Goal: Information Seeking & Learning: Learn about a topic

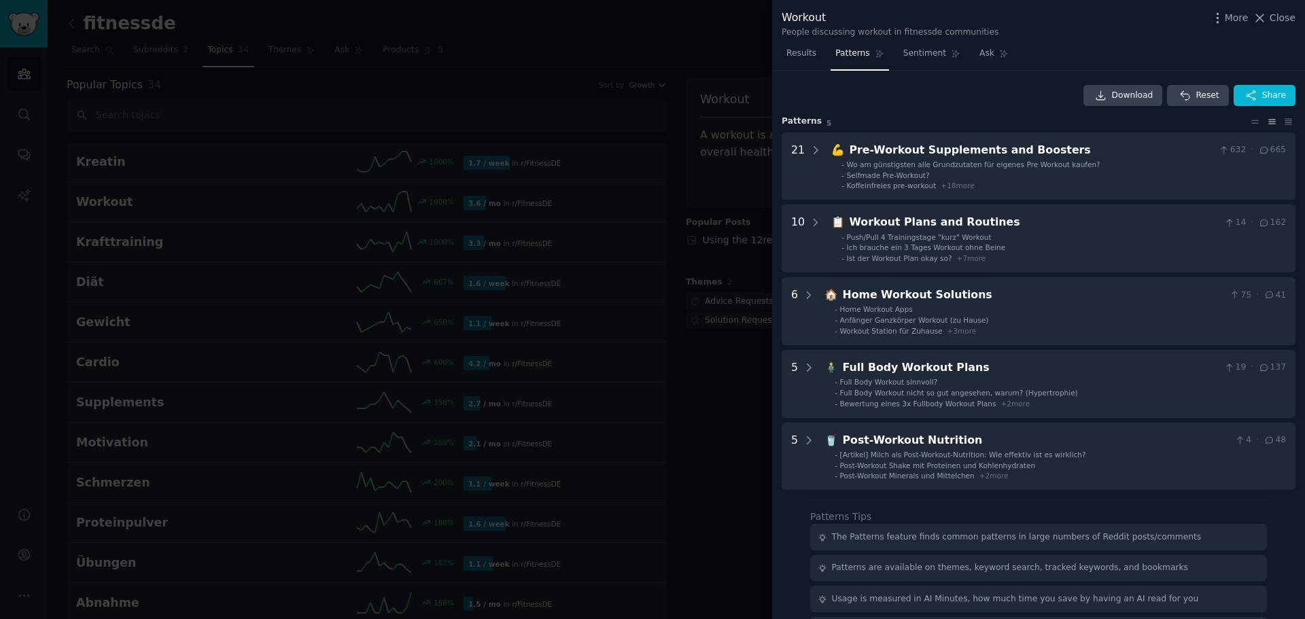
click at [1280, 14] on span "Close" at bounding box center [1283, 18] width 26 height 14
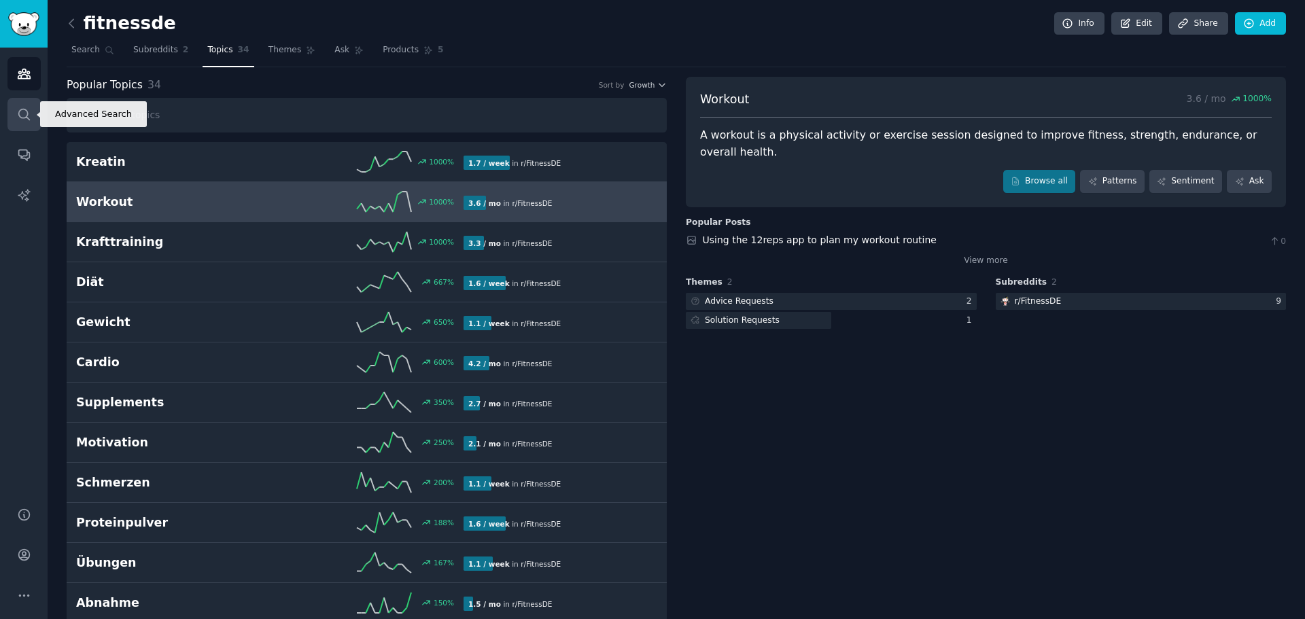
click at [21, 107] on icon "Sidebar" at bounding box center [24, 114] width 14 height 14
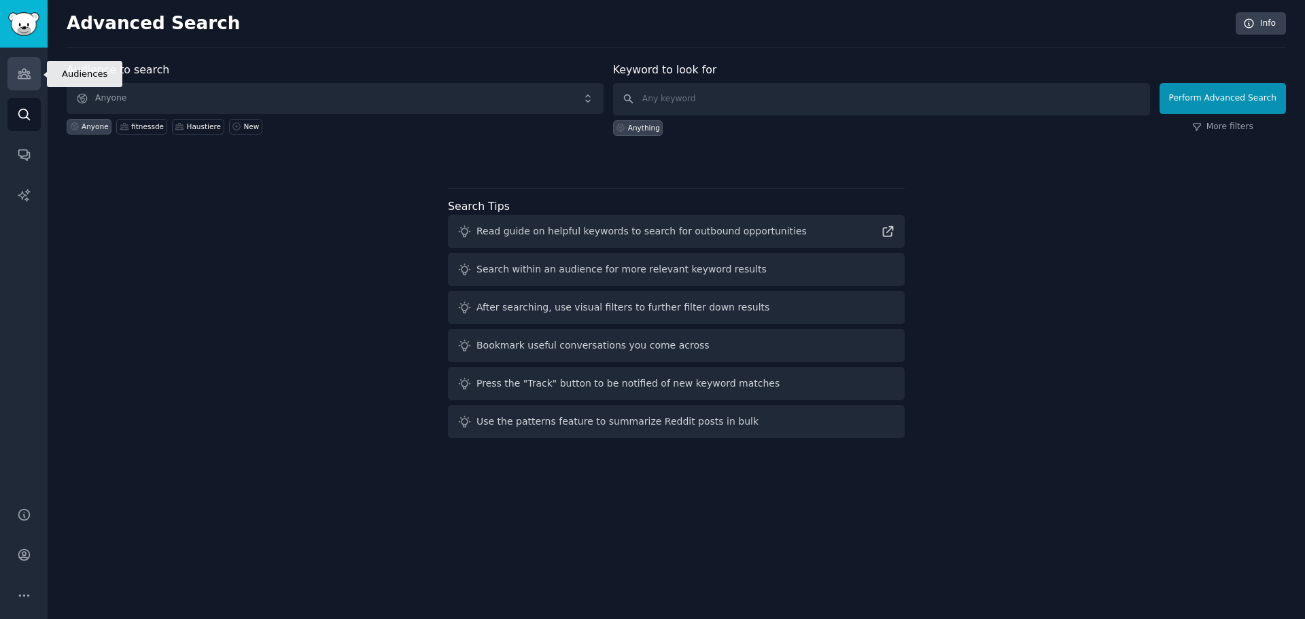
click at [30, 72] on icon "Sidebar" at bounding box center [24, 74] width 14 height 14
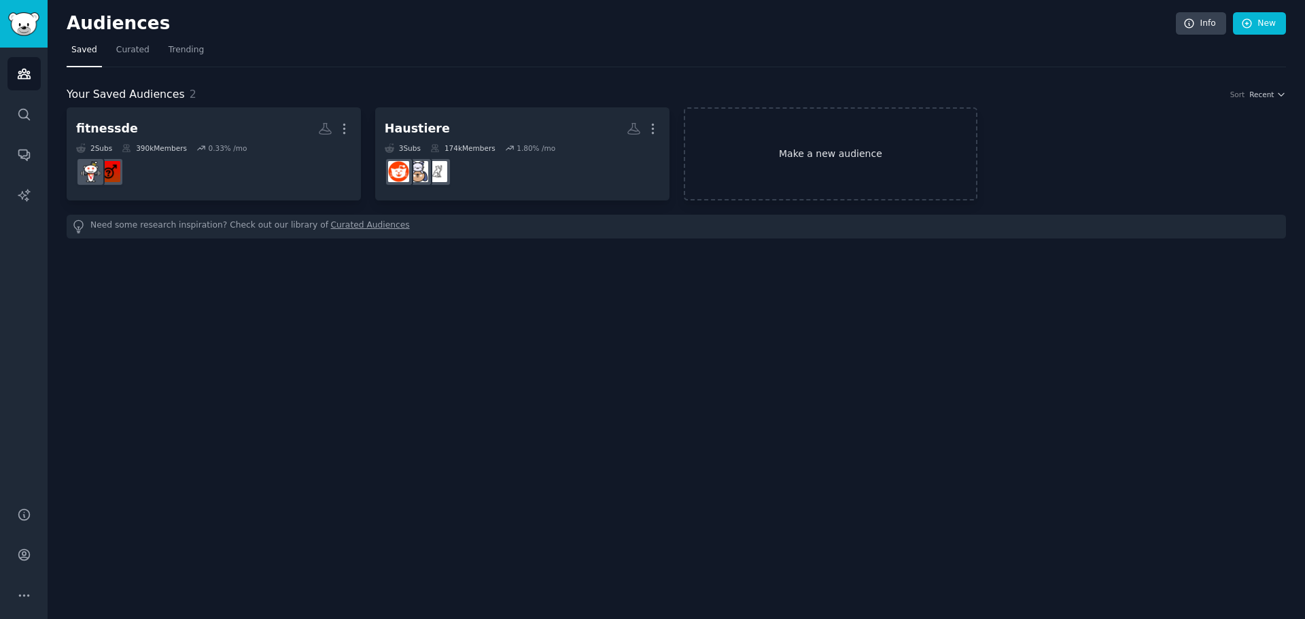
click at [783, 145] on link "Make a new audience" at bounding box center [831, 153] width 294 height 93
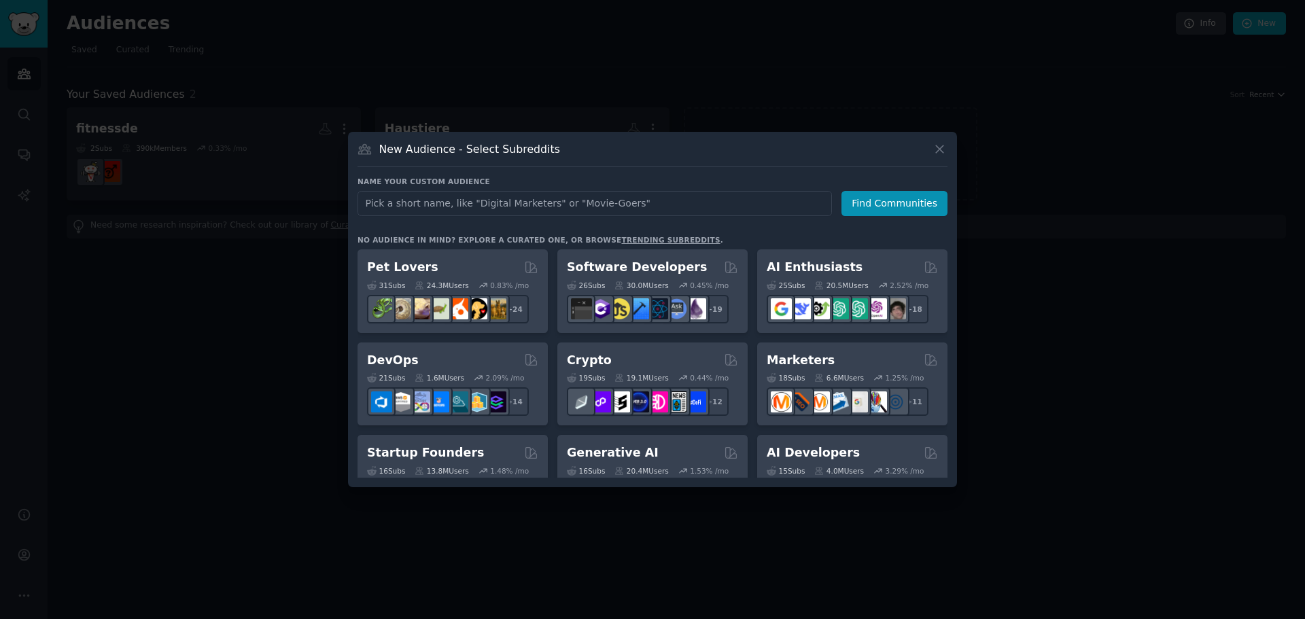
click at [588, 206] on input "text" at bounding box center [595, 203] width 474 height 25
type input "arbeitsmedizin"
click at [918, 197] on button "Find Communities" at bounding box center [894, 203] width 106 height 25
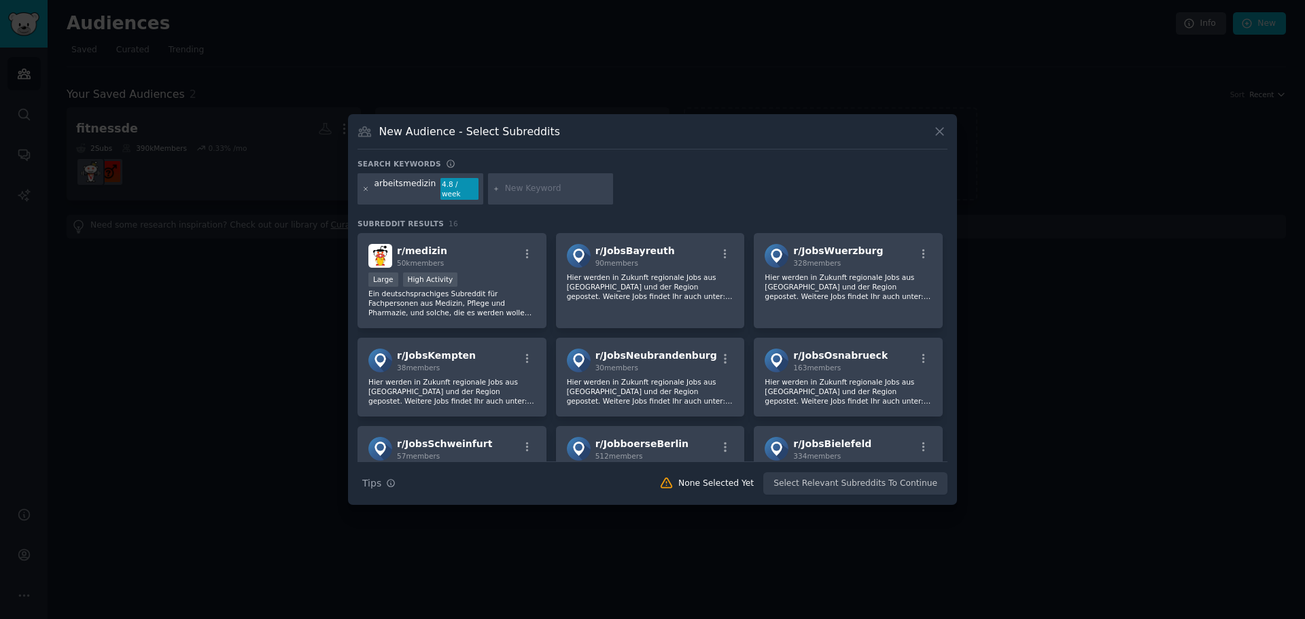
click at [366, 188] on icon at bounding box center [365, 188] width 3 height 3
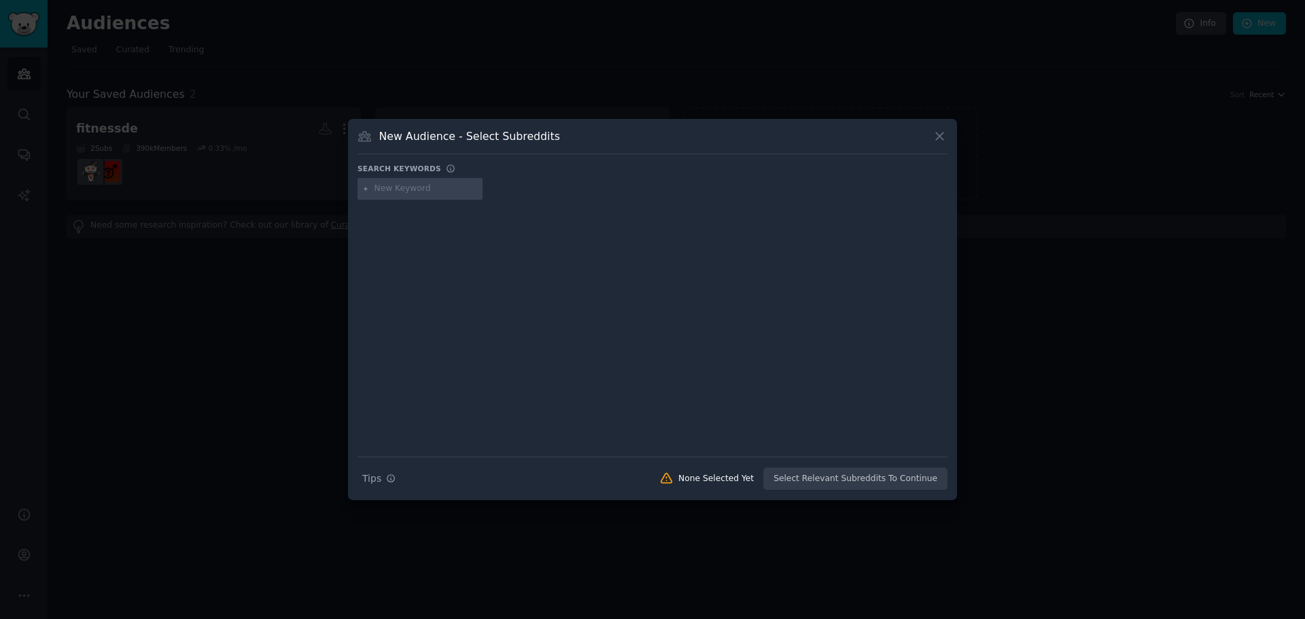
click at [403, 194] on input "text" at bounding box center [426, 189] width 103 height 12
click at [417, 192] on input "text" at bounding box center [426, 189] width 103 height 12
click at [444, 185] on input "text" at bounding box center [426, 189] width 103 height 12
click at [943, 136] on icon at bounding box center [940, 136] width 14 height 14
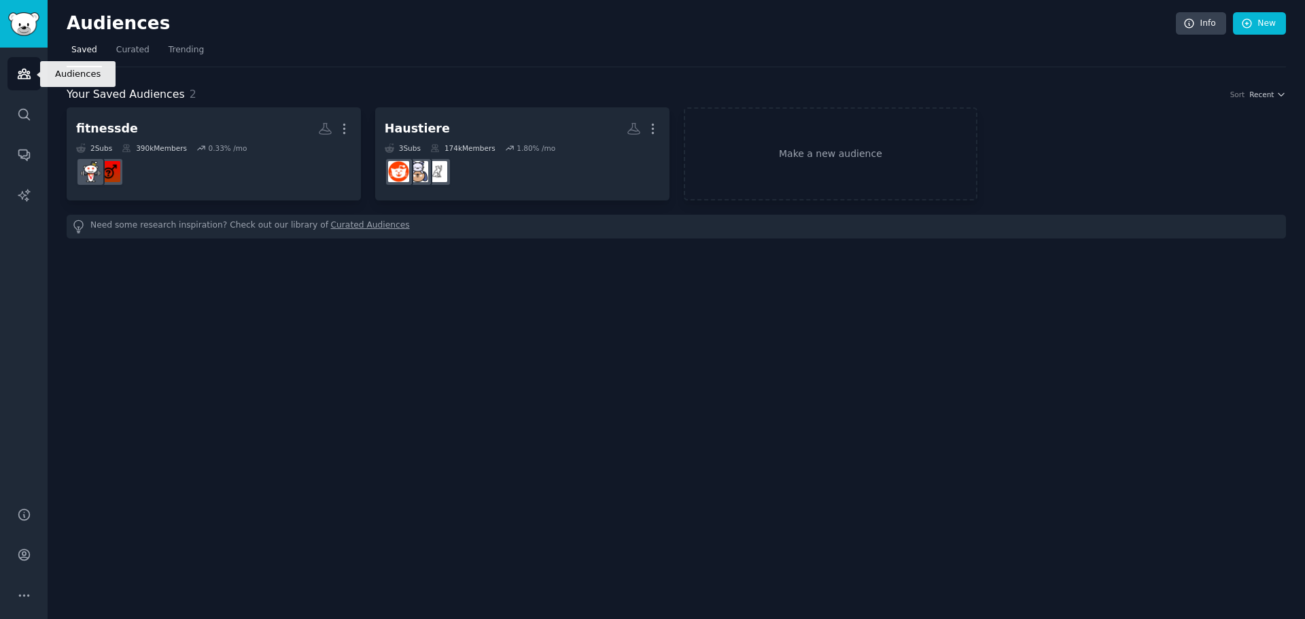
click at [26, 85] on link "Audiences" at bounding box center [23, 73] width 33 height 33
click at [865, 176] on link "Make a new audience" at bounding box center [831, 153] width 294 height 93
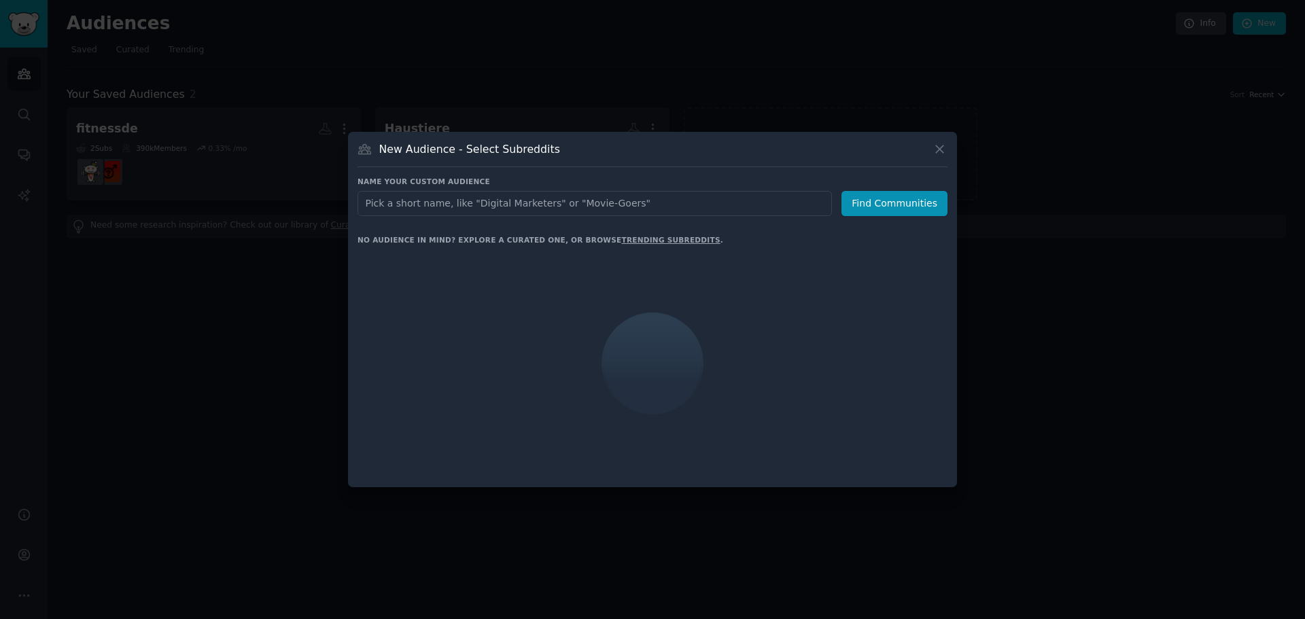
click at [477, 194] on input "text" at bounding box center [595, 203] width 474 height 25
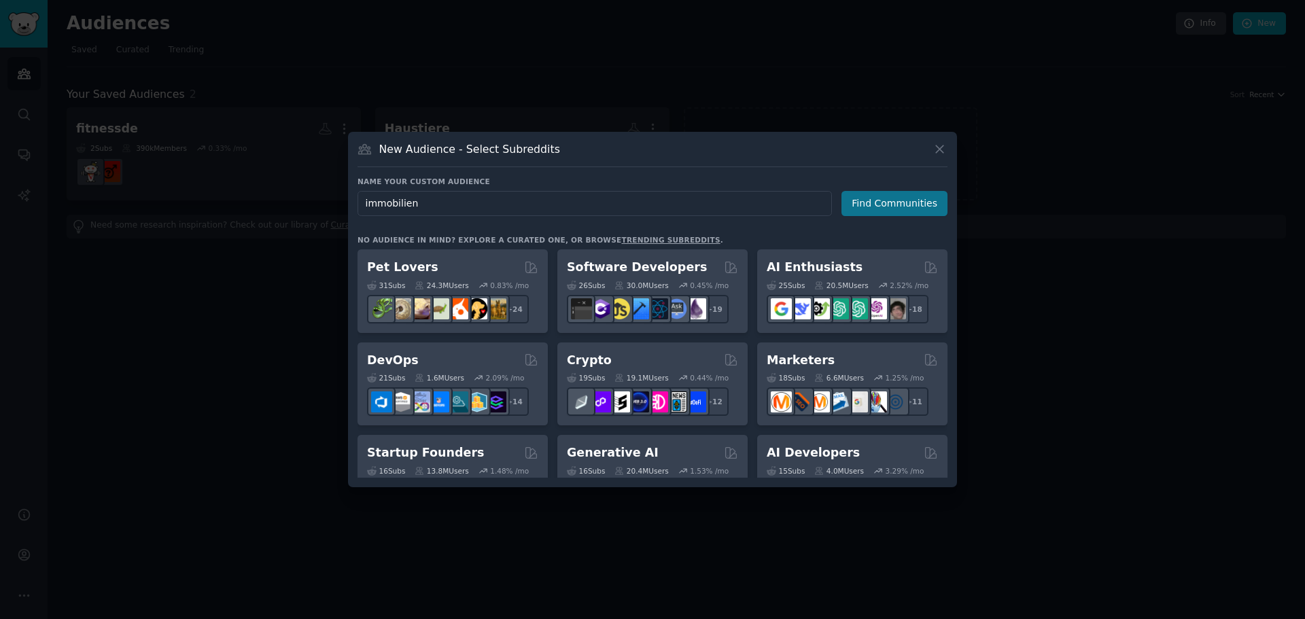
type input "immobilien"
click at [854, 203] on button "Find Communities" at bounding box center [894, 203] width 106 height 25
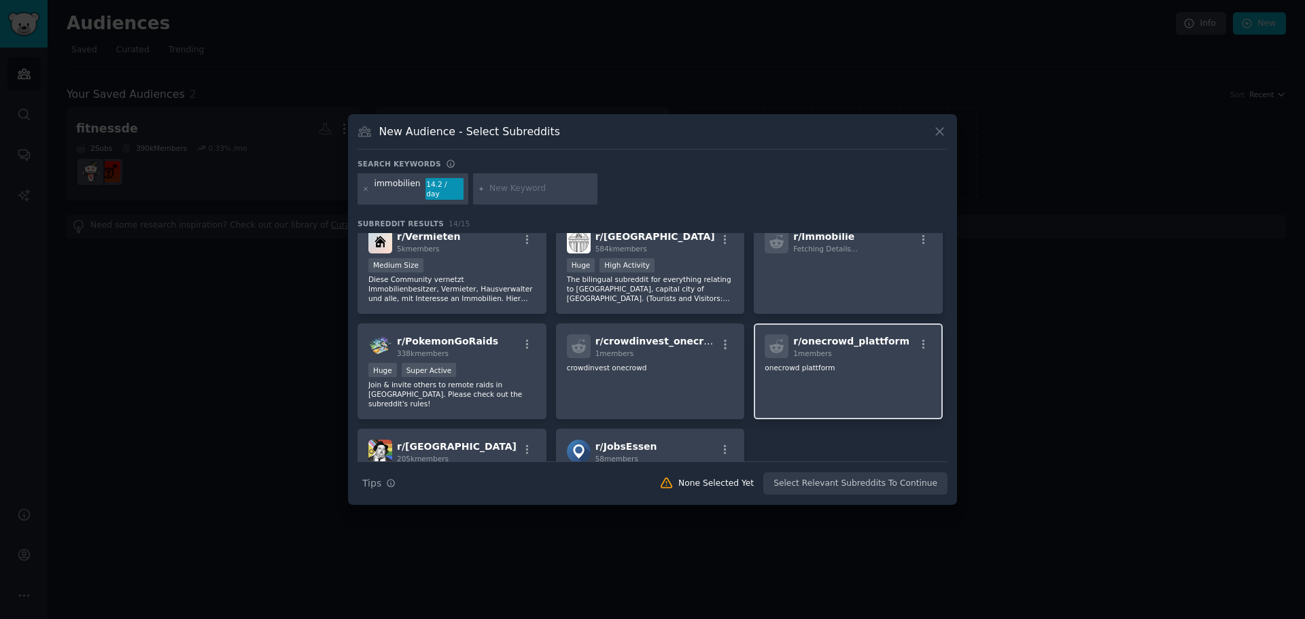
scroll to position [136, 0]
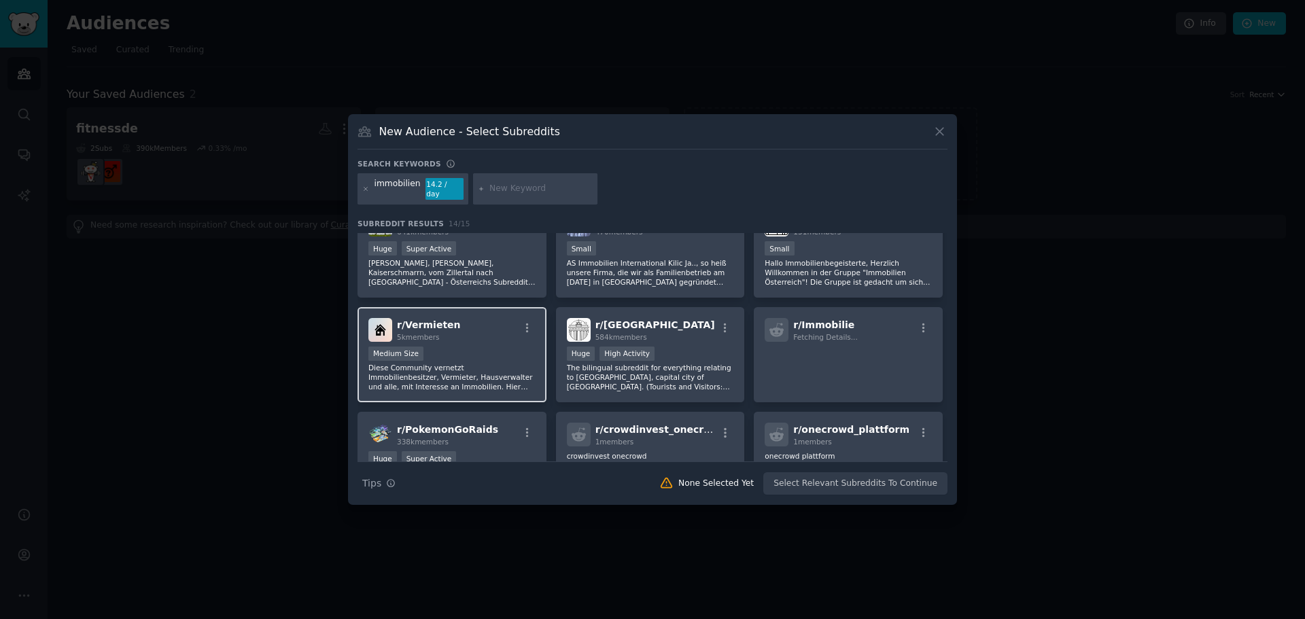
click at [477, 347] on div "Medium Size" at bounding box center [451, 355] width 167 height 17
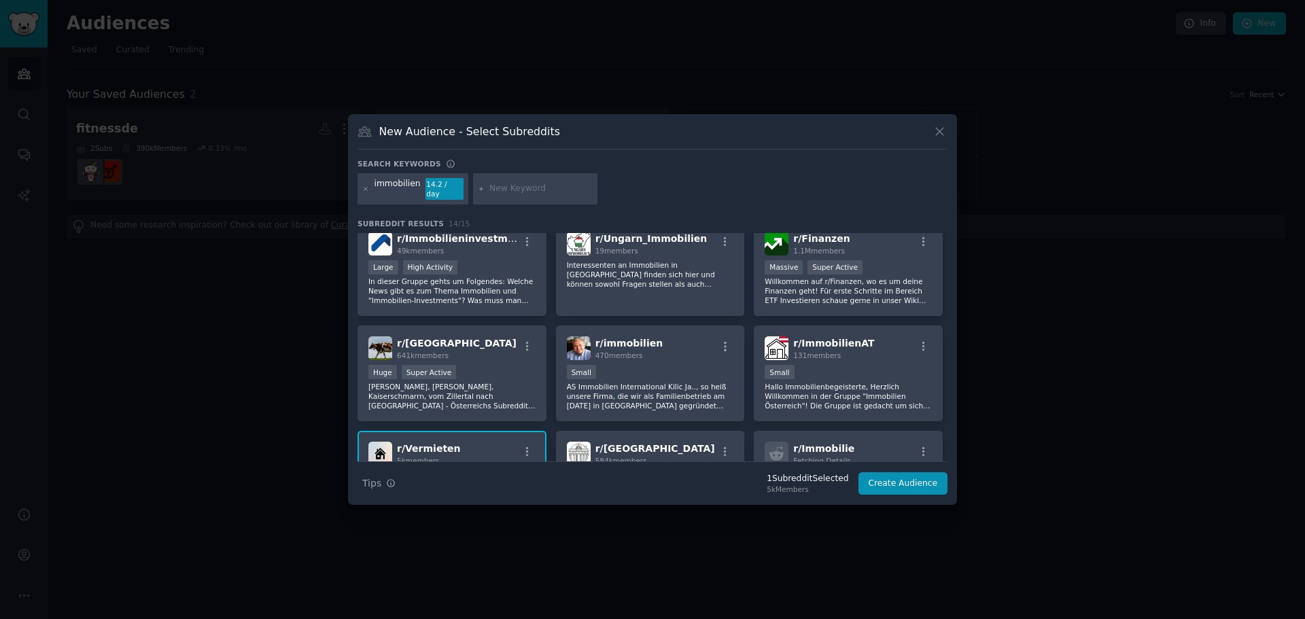
scroll to position [0, 0]
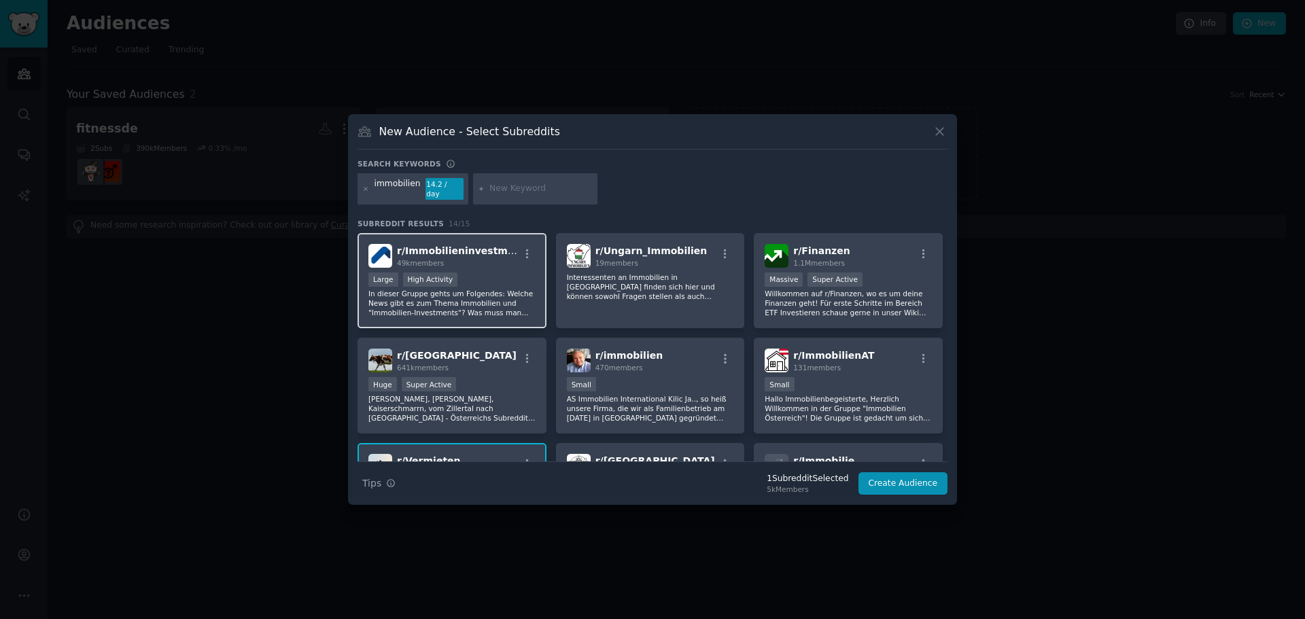
click at [501, 283] on div "Large High Activity" at bounding box center [451, 281] width 167 height 17
click at [536, 190] on input "text" at bounding box center [540, 189] width 103 height 12
type input "real estate [GEOGRAPHIC_DATA]"
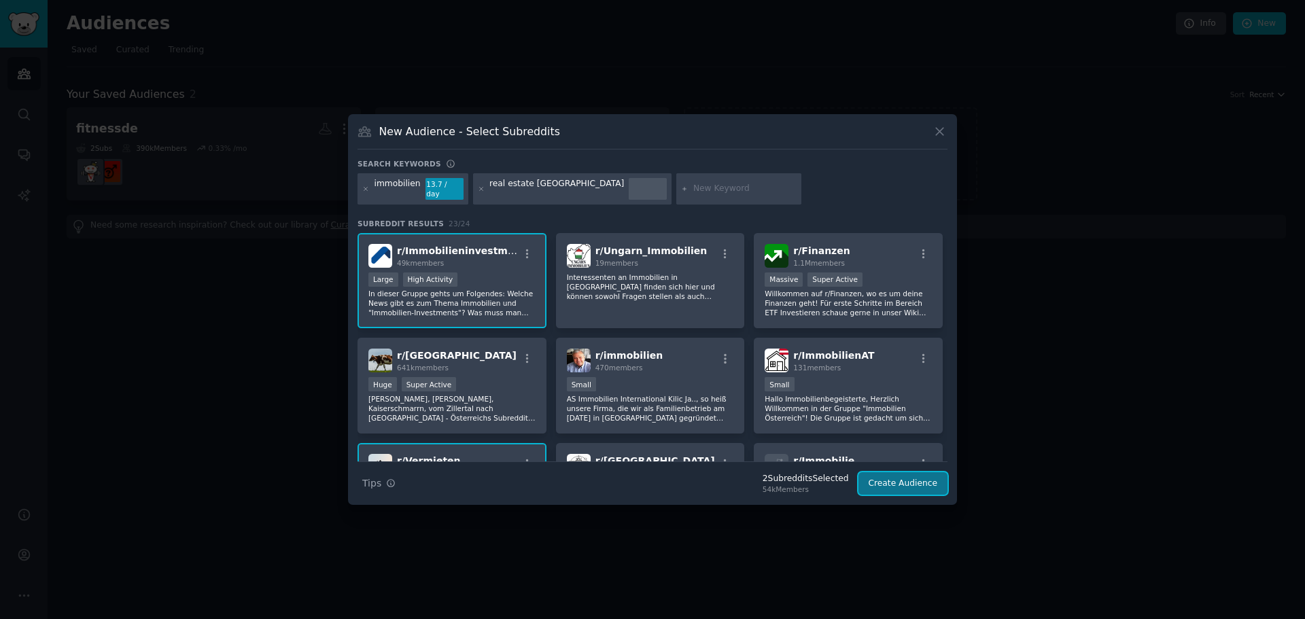
click at [898, 475] on button "Create Audience" at bounding box center [903, 483] width 90 height 23
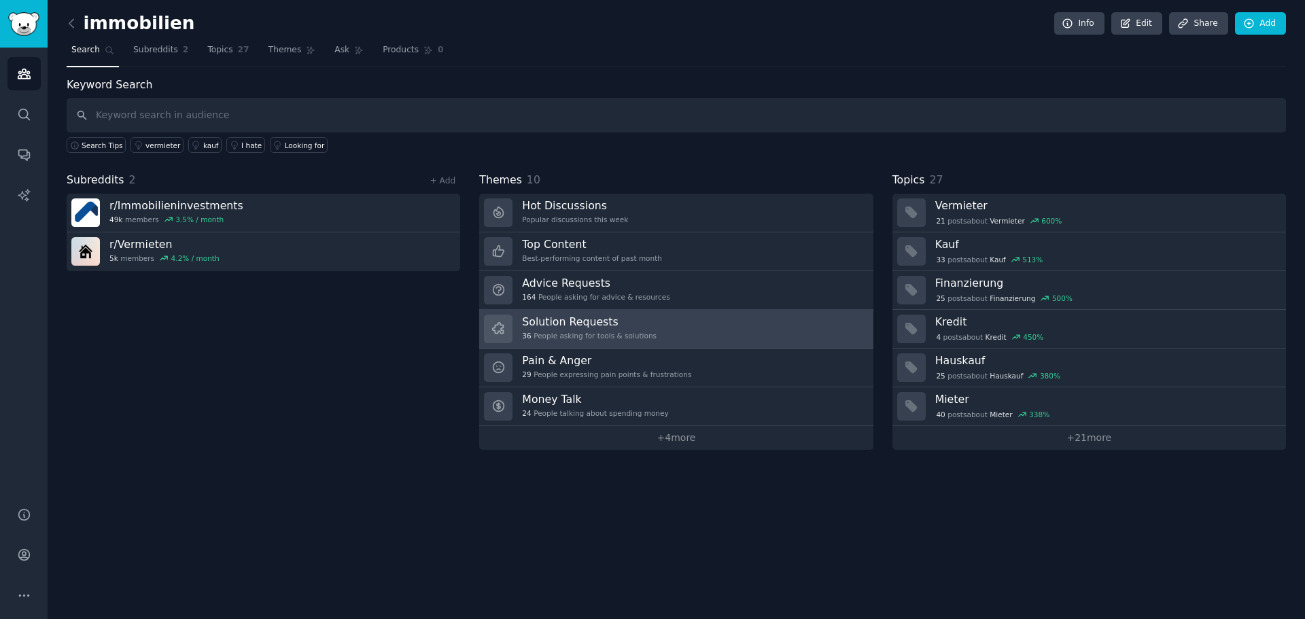
click at [621, 336] on div "36 People asking for tools & solutions" at bounding box center [589, 336] width 135 height 10
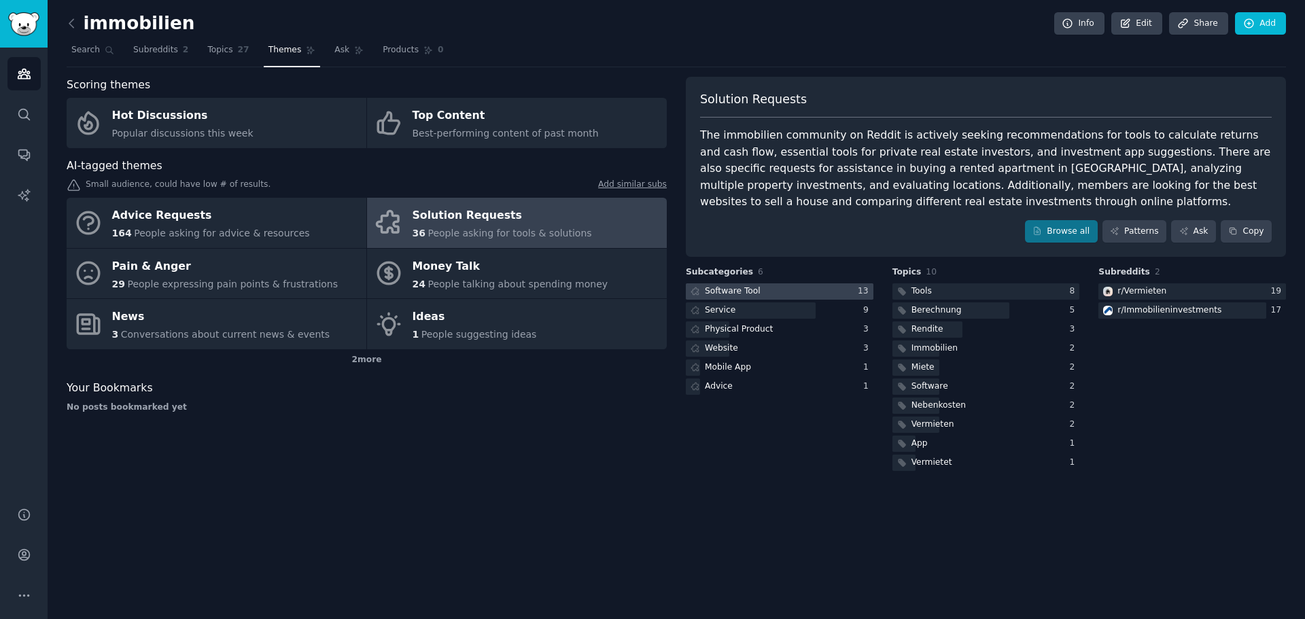
click at [785, 295] on div at bounding box center [780, 291] width 188 height 17
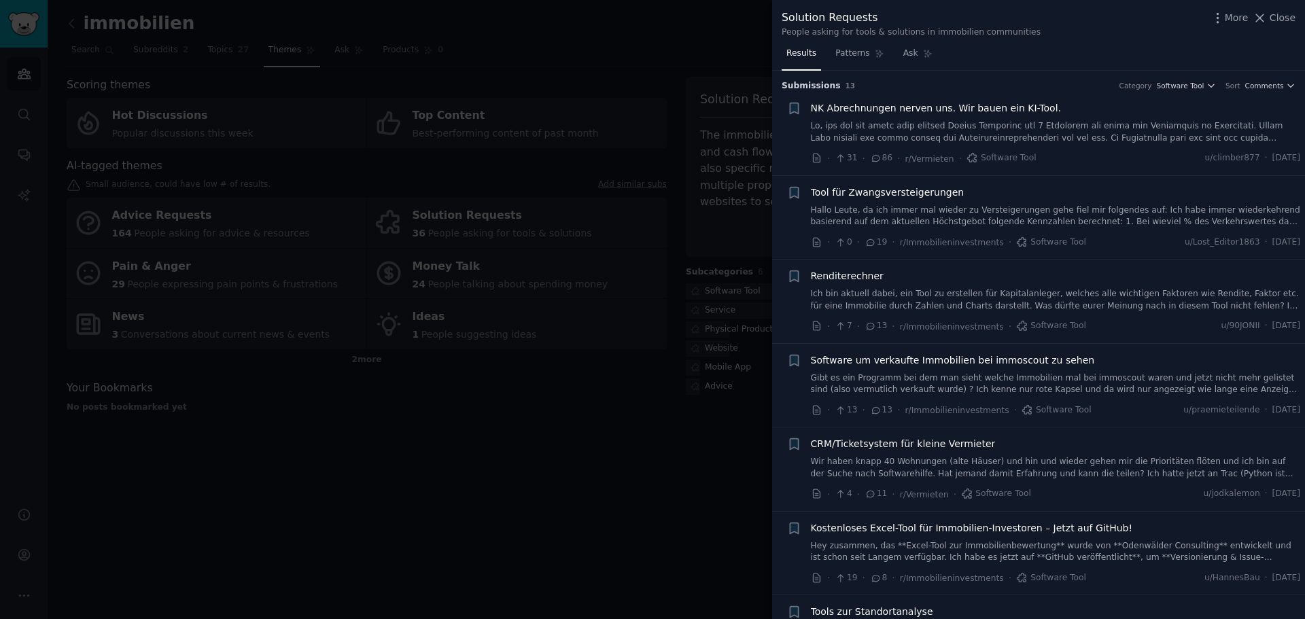
click at [943, 134] on link at bounding box center [1056, 132] width 490 height 24
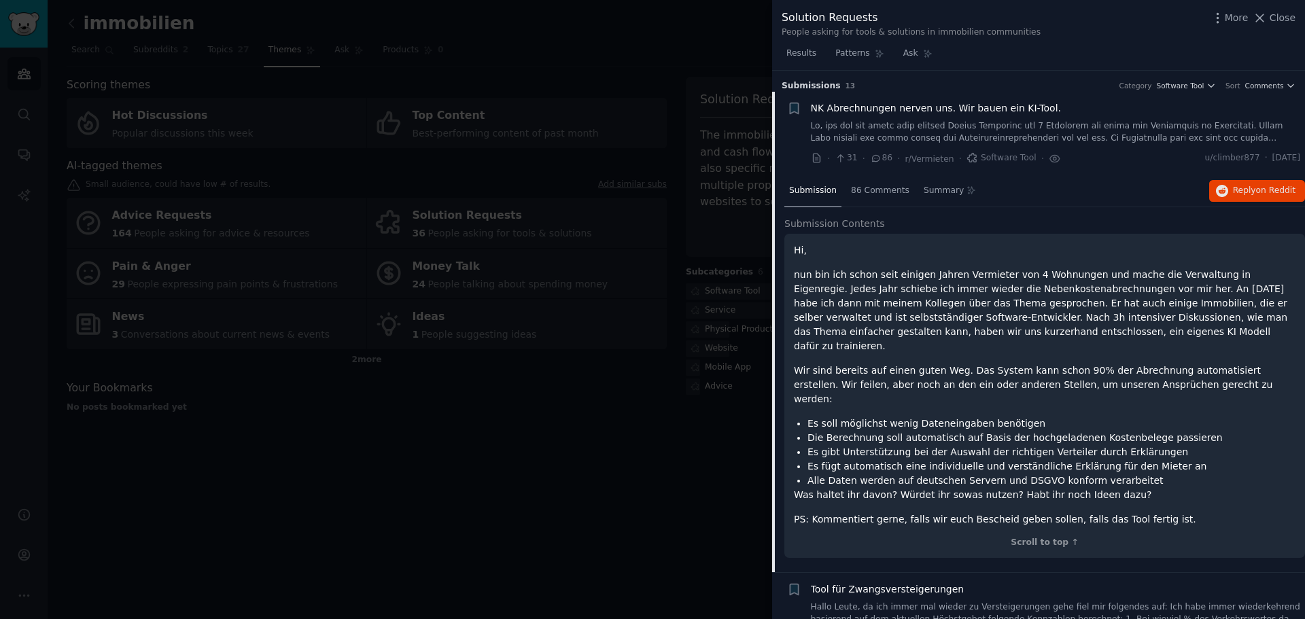
scroll to position [22, 0]
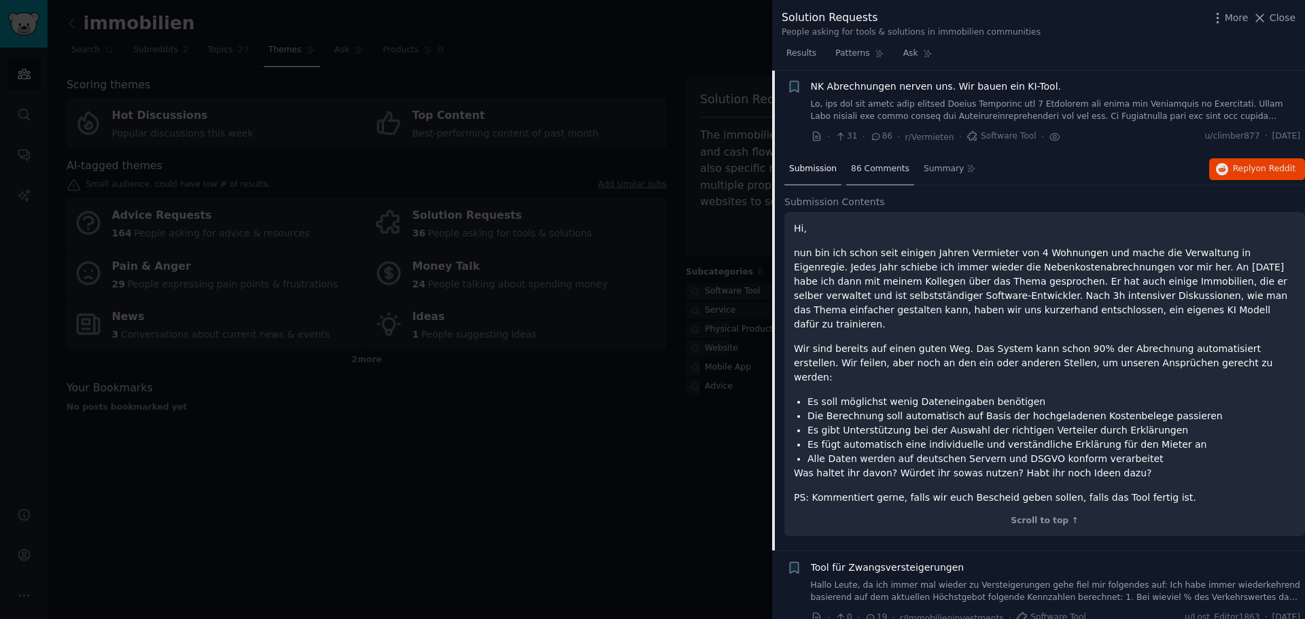
click at [860, 158] on div "86 Comments" at bounding box center [880, 170] width 68 height 33
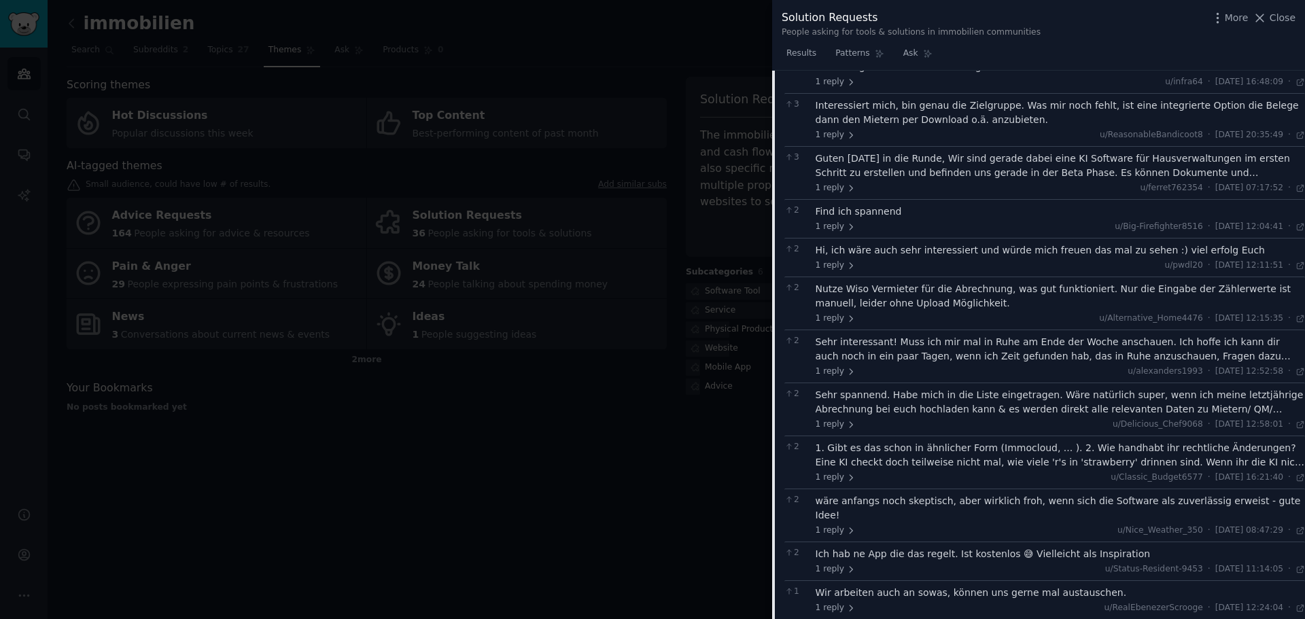
scroll to position [362, 0]
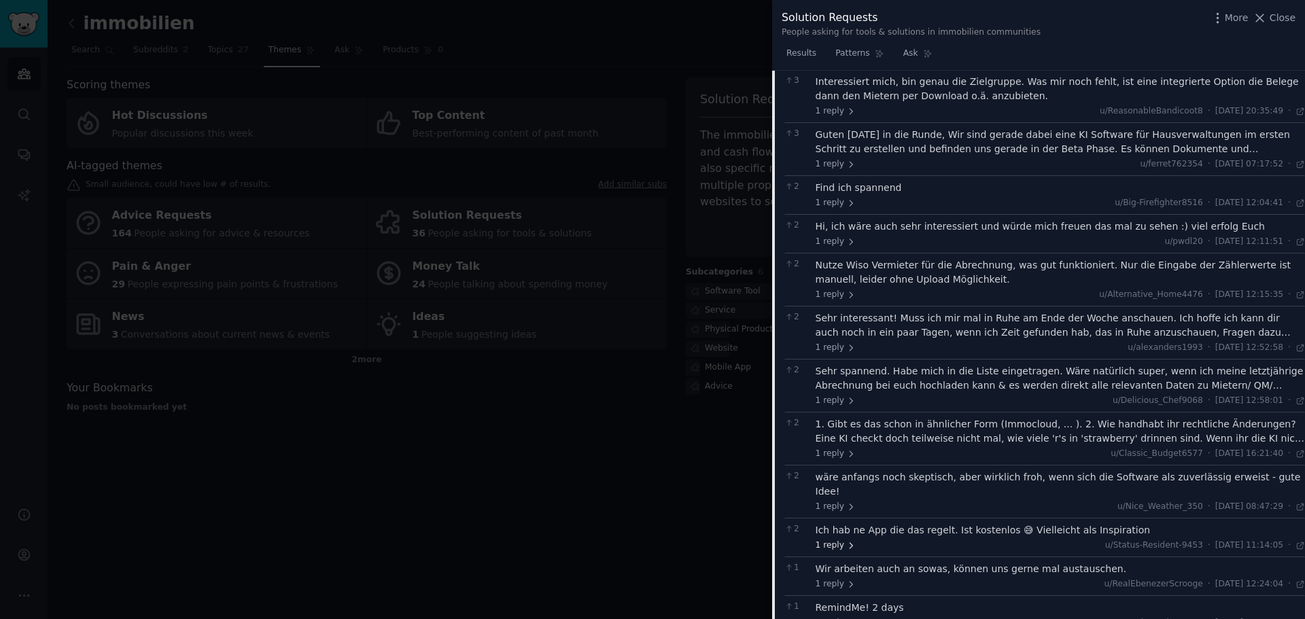
click at [831, 540] on span "1 reply" at bounding box center [836, 546] width 41 height 12
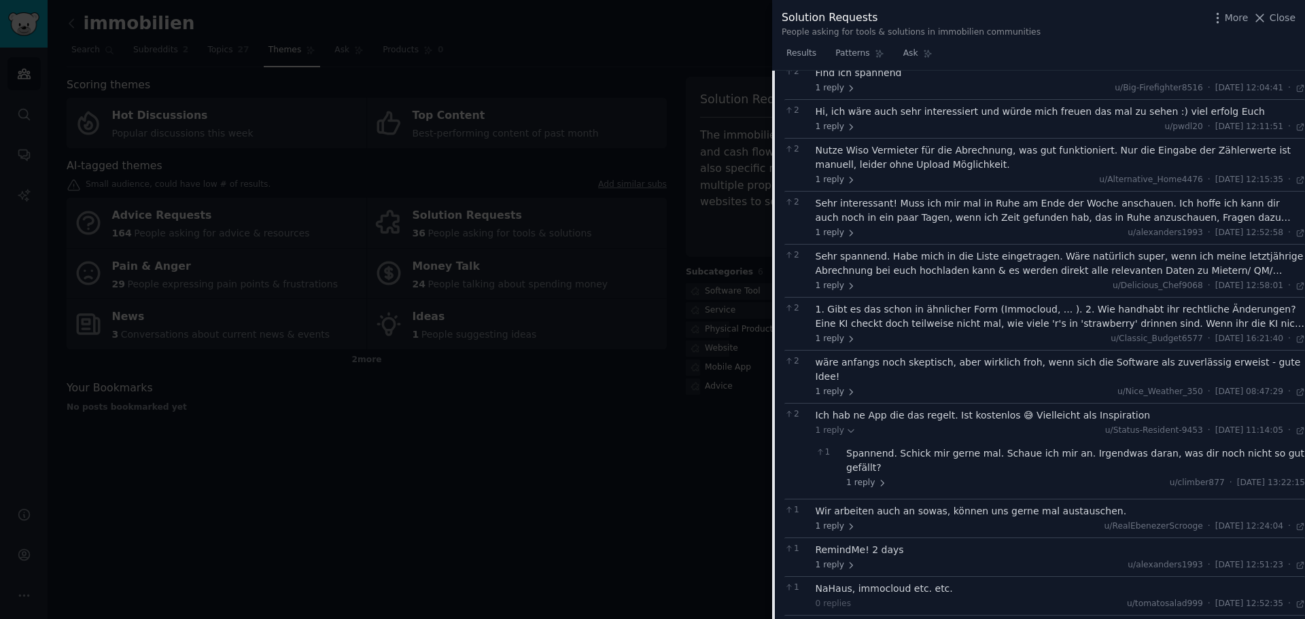
scroll to position [498, 0]
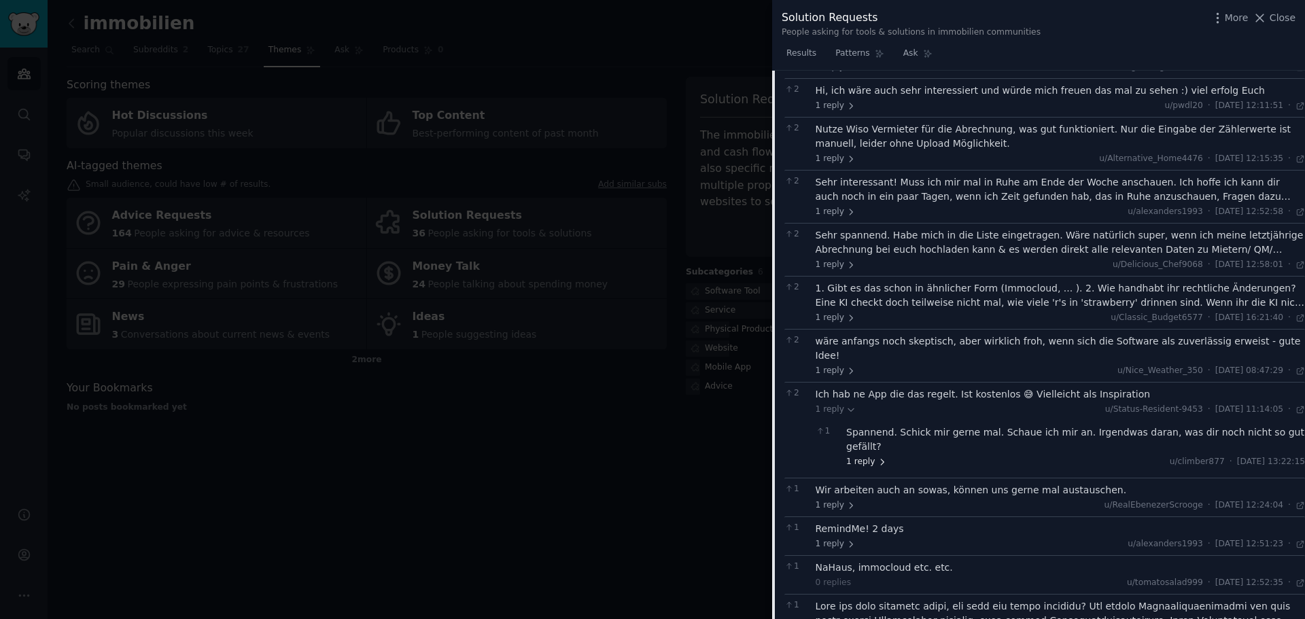
click at [863, 456] on span "1 reply" at bounding box center [866, 462] width 41 height 12
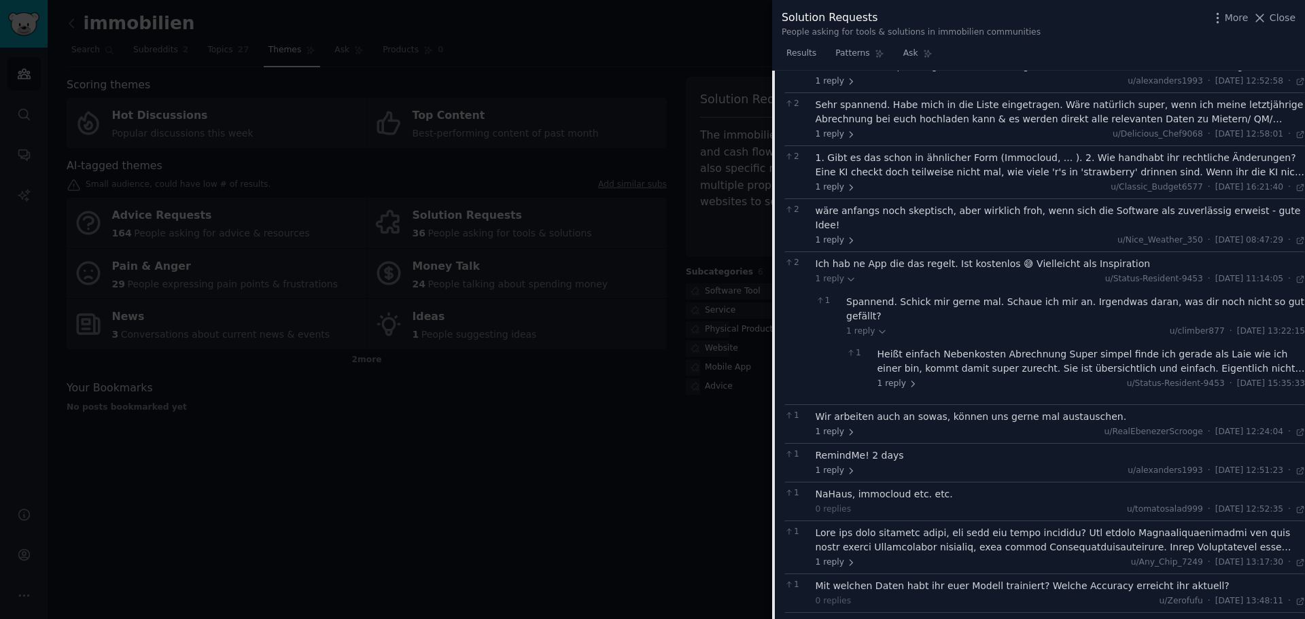
scroll to position [633, 0]
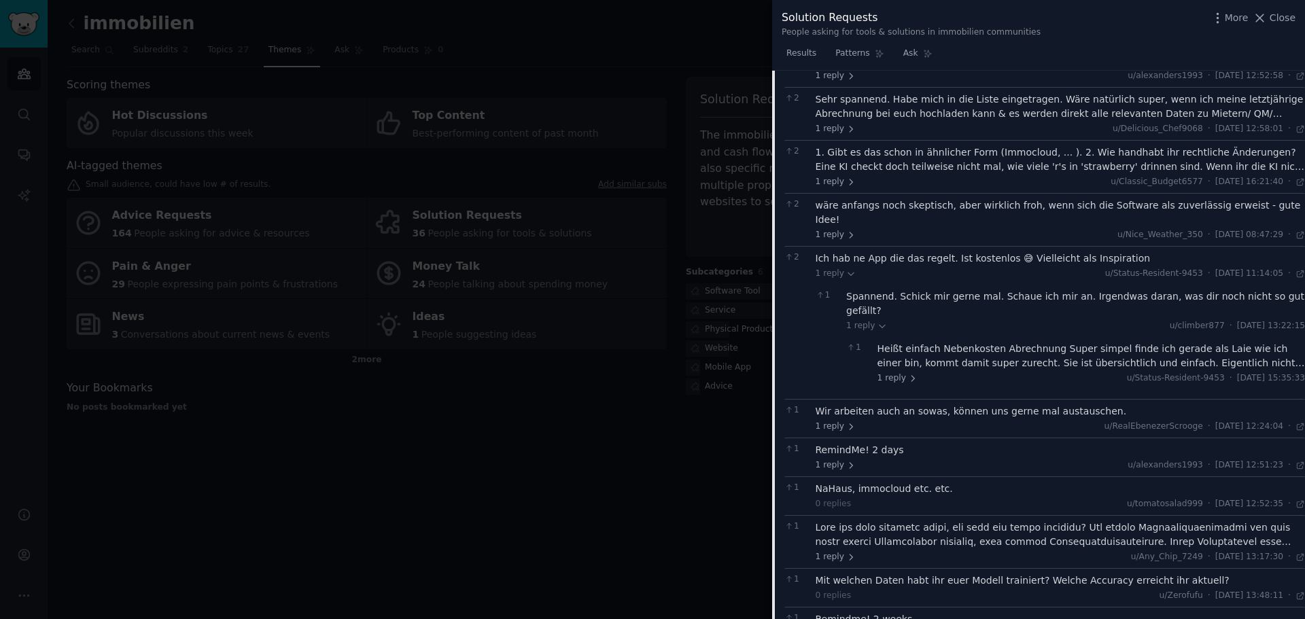
drag, startPoint x: 1267, startPoint y: 14, endPoint x: 841, endPoint y: 18, distance: 426.2
click at [877, 3] on div "Solution Requests People asking for tools & solutions in immobilien communities…" at bounding box center [1038, 21] width 533 height 43
click at [844, 52] on span "Patterns" at bounding box center [852, 54] width 34 height 12
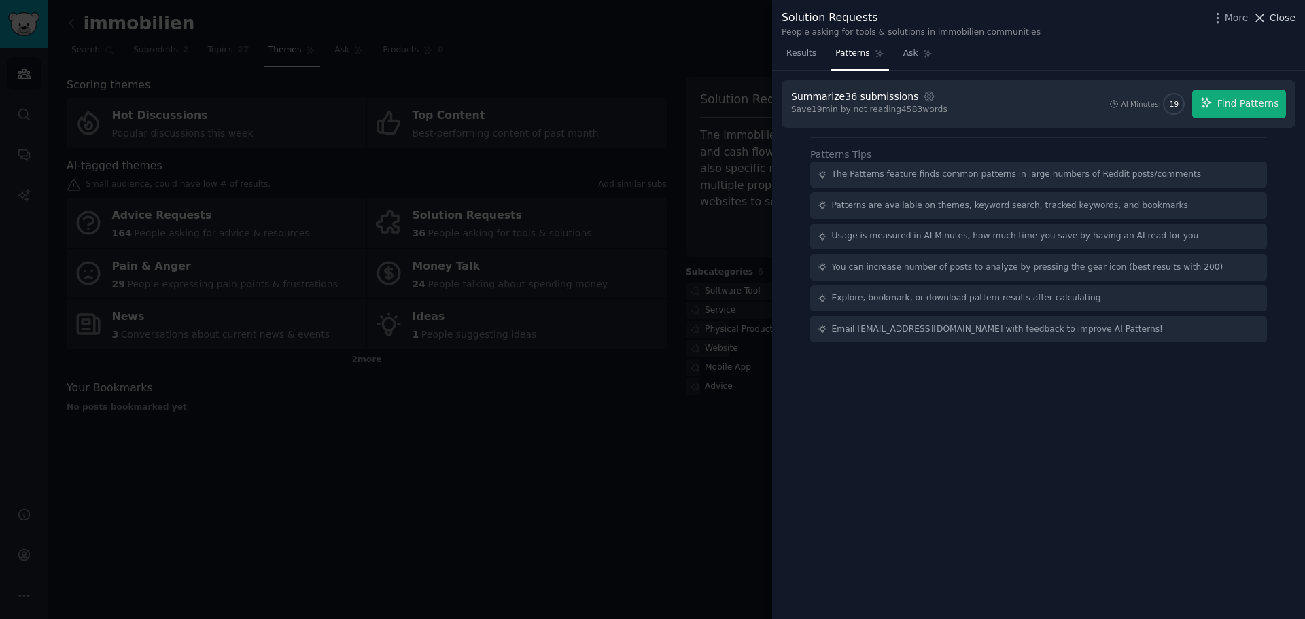
click at [1280, 16] on span "Close" at bounding box center [1283, 18] width 26 height 14
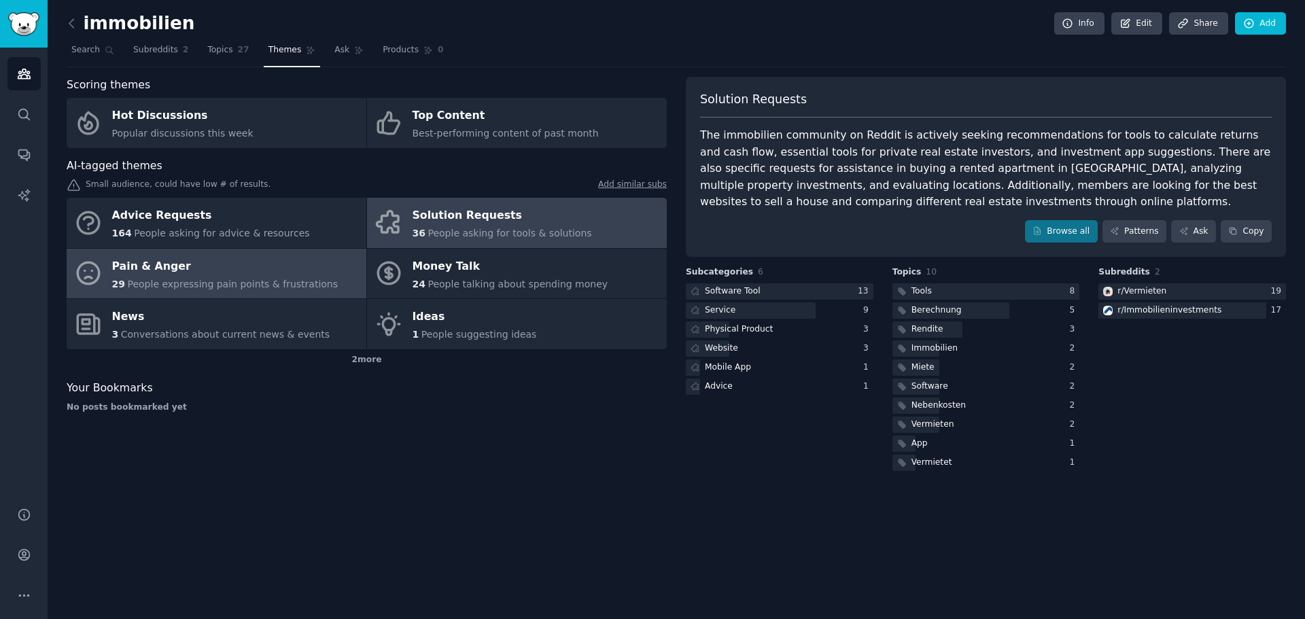
click at [257, 283] on span "People expressing pain points & frustrations" at bounding box center [232, 284] width 211 height 11
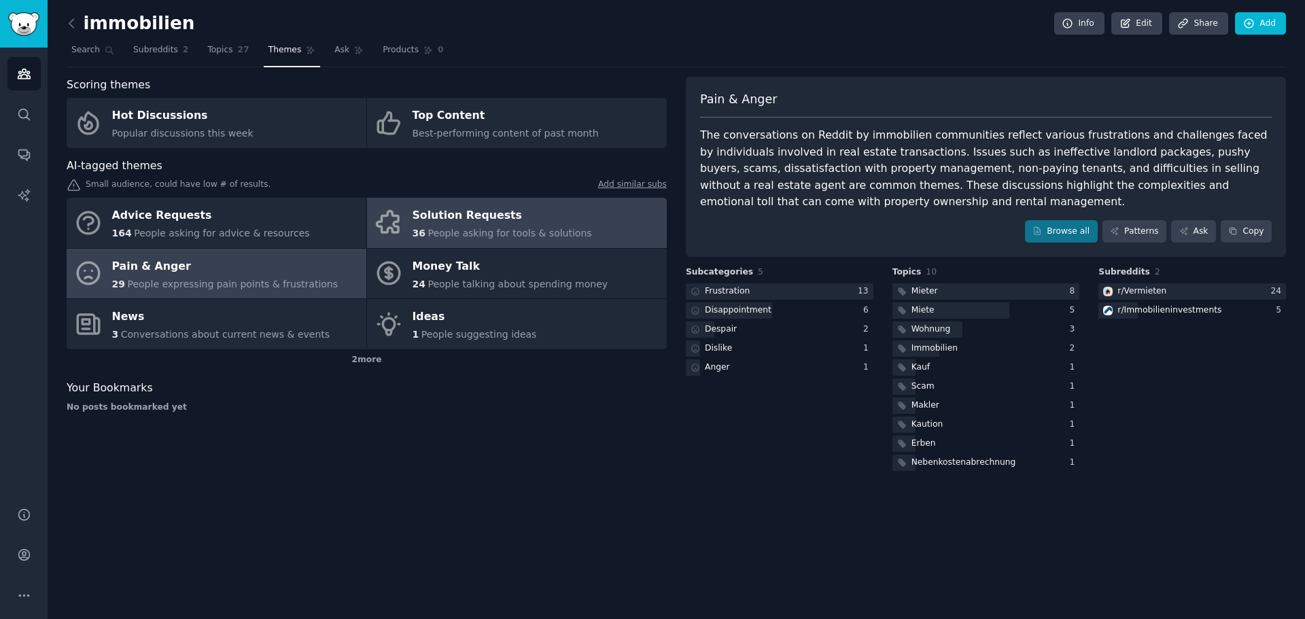
click at [489, 240] on div "36 People asking for tools & solutions" at bounding box center [502, 233] width 179 height 14
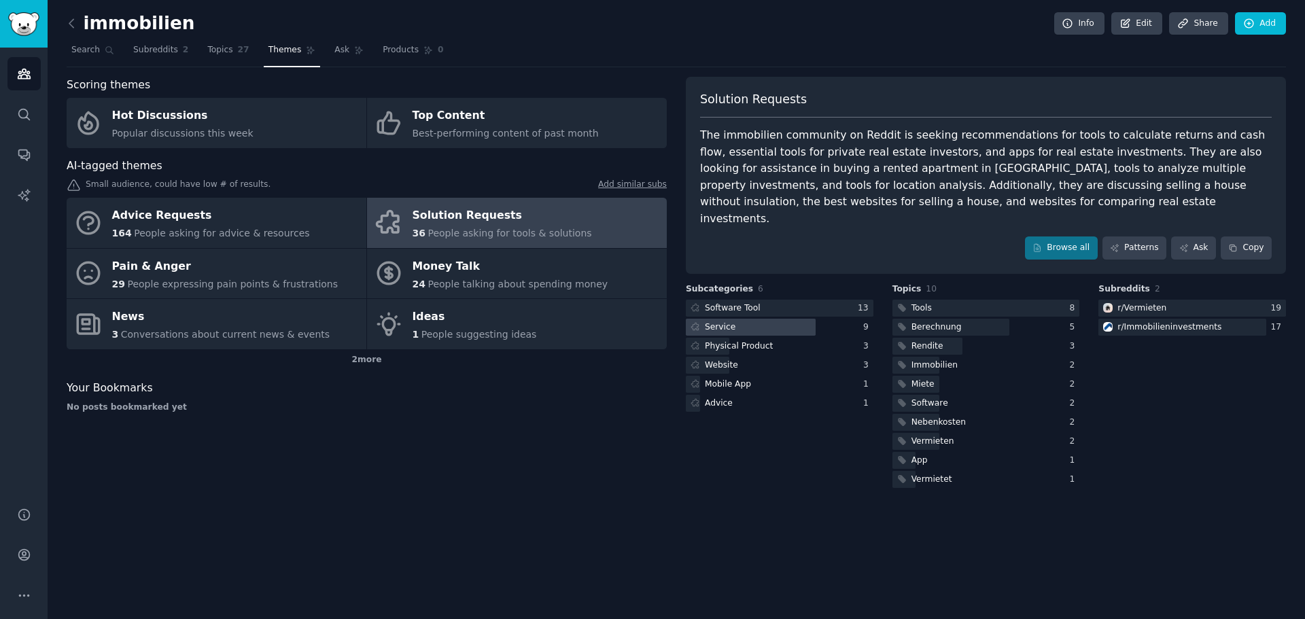
click at [779, 319] on div at bounding box center [751, 327] width 130 height 17
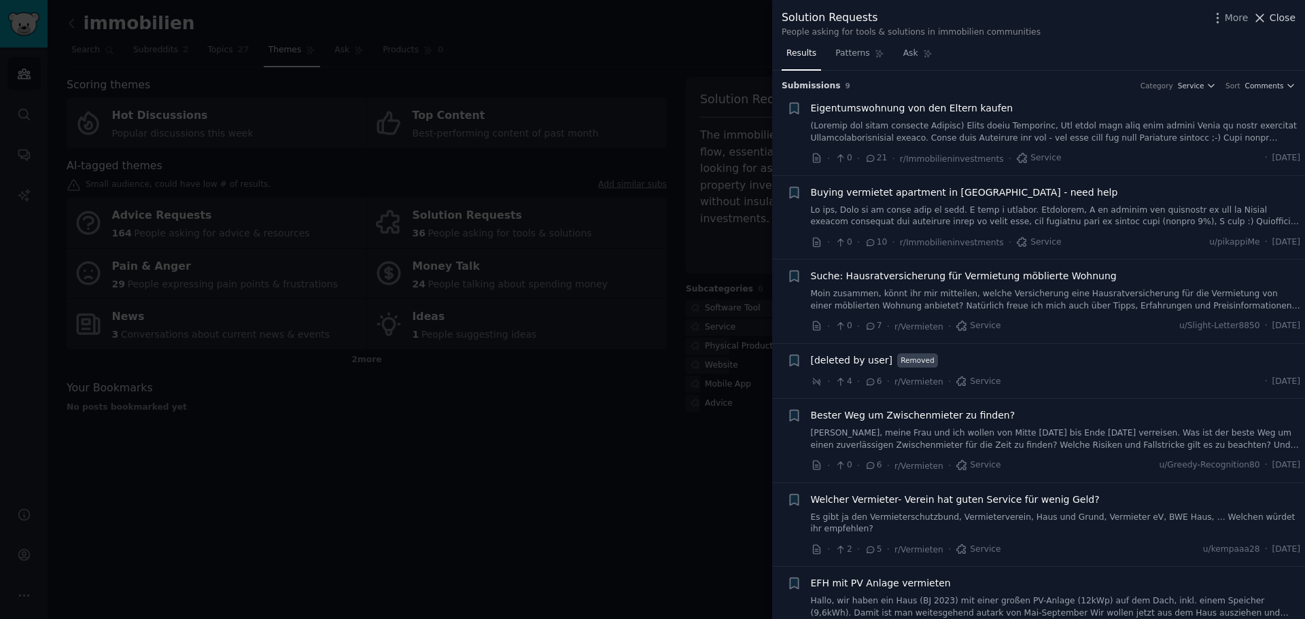
click at [1278, 20] on span "Close" at bounding box center [1283, 18] width 26 height 14
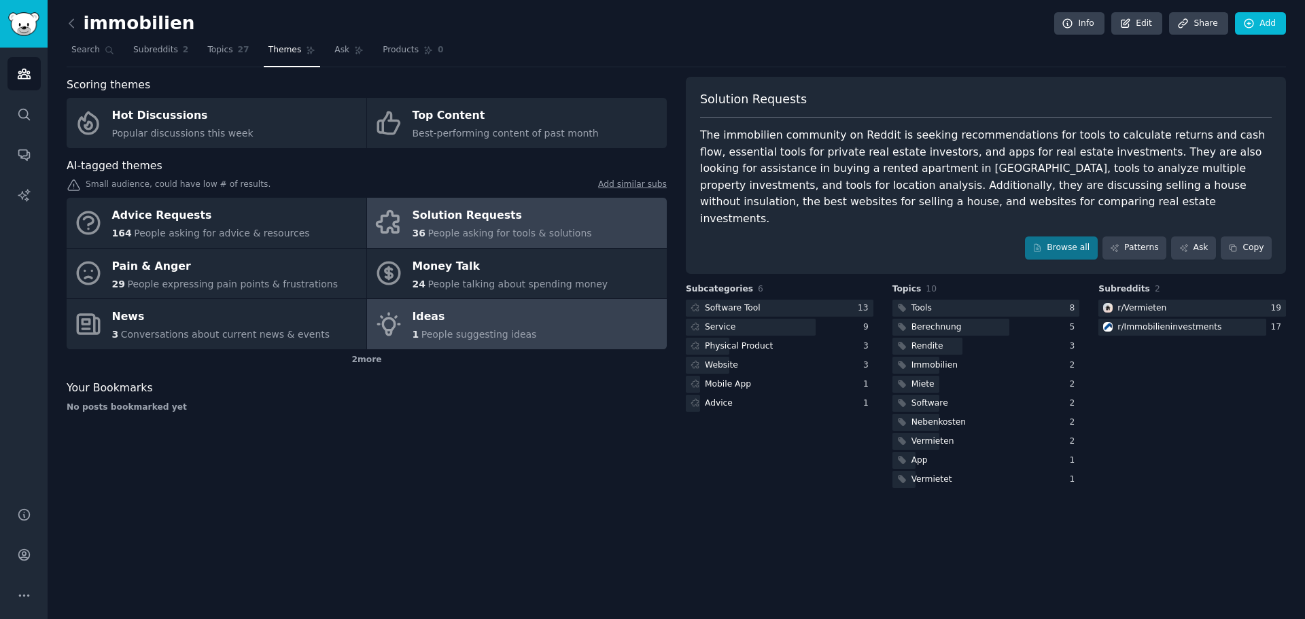
click at [387, 341] on link "Ideas 1 People suggesting ideas" at bounding box center [517, 324] width 300 height 50
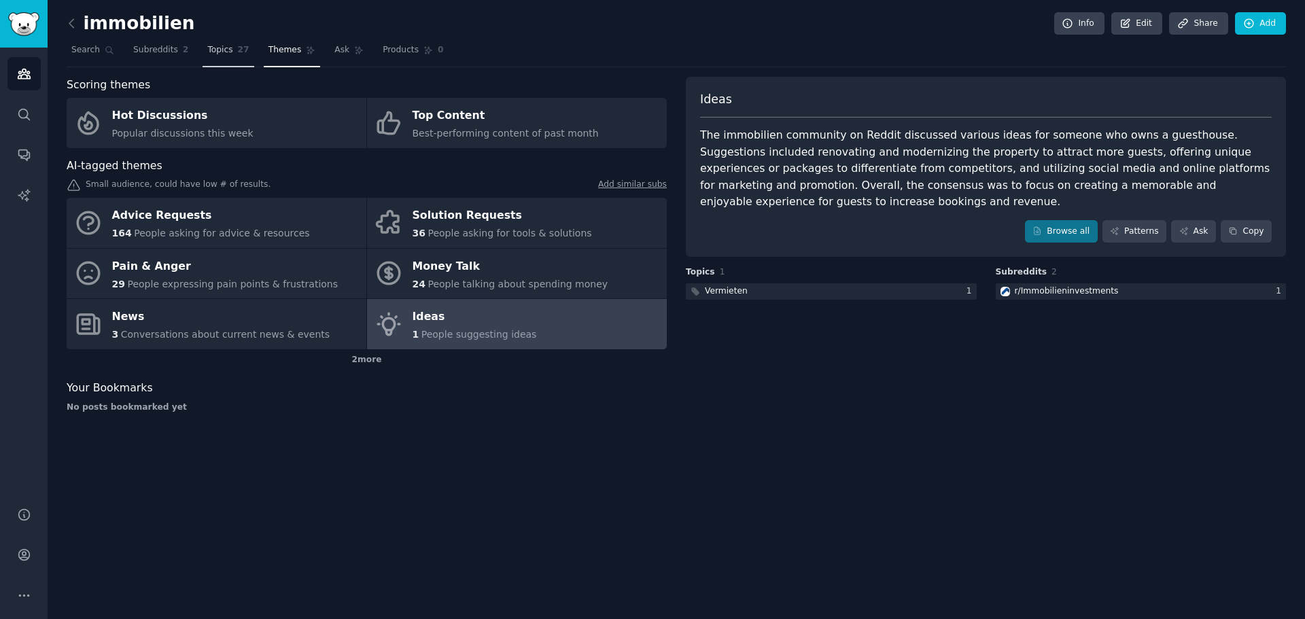
click at [220, 50] on span "Topics" at bounding box center [219, 50] width 25 height 12
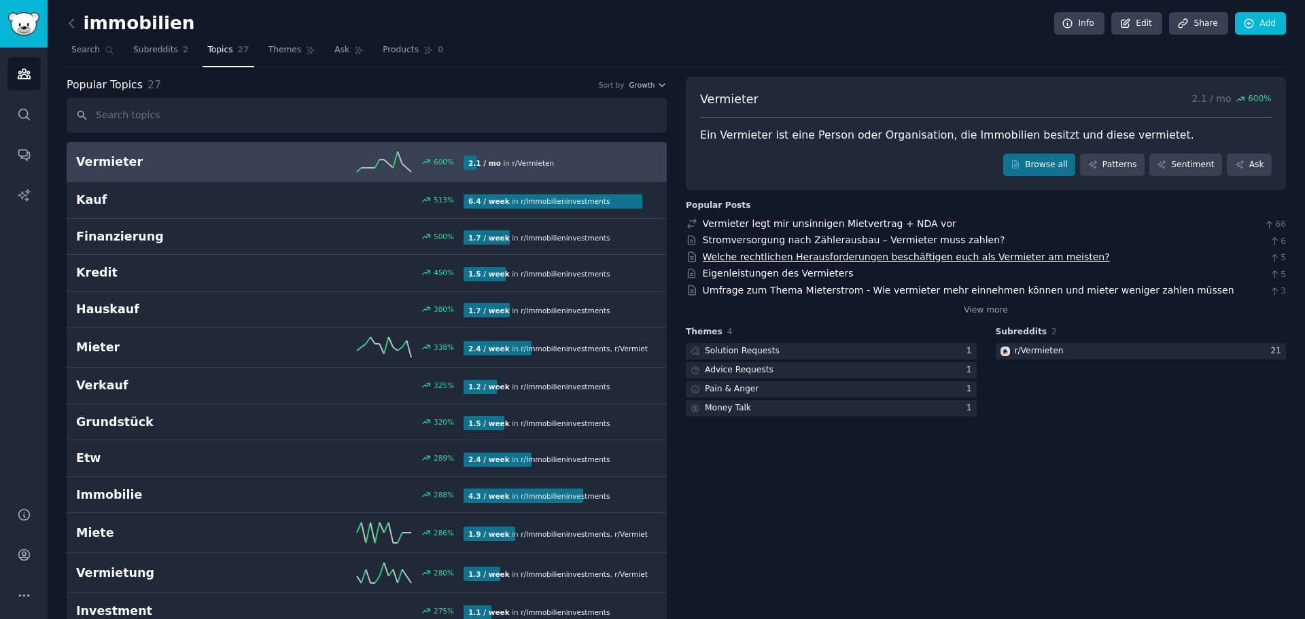
click at [909, 258] on link "Welche rechtlichen Herausforderungen beschäftigen euch als Vermieter am meisten?" at bounding box center [906, 256] width 407 height 11
click at [286, 56] on link "Themes" at bounding box center [292, 53] width 57 height 28
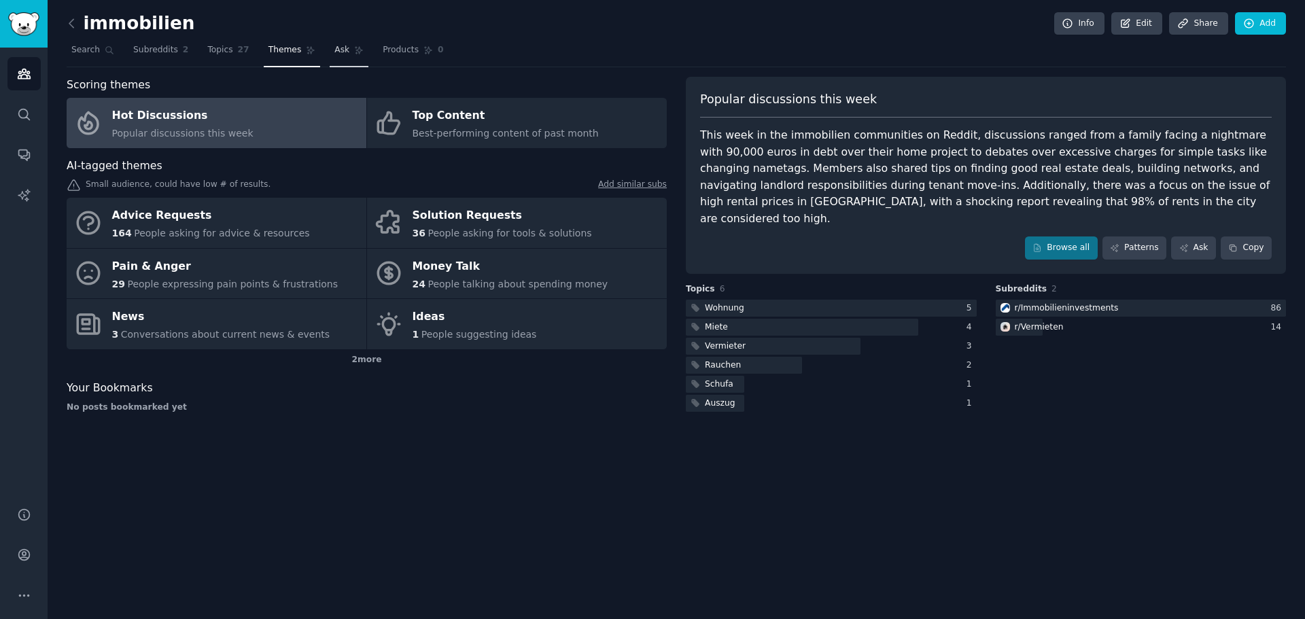
click at [334, 50] on span "Ask" at bounding box center [341, 50] width 15 height 12
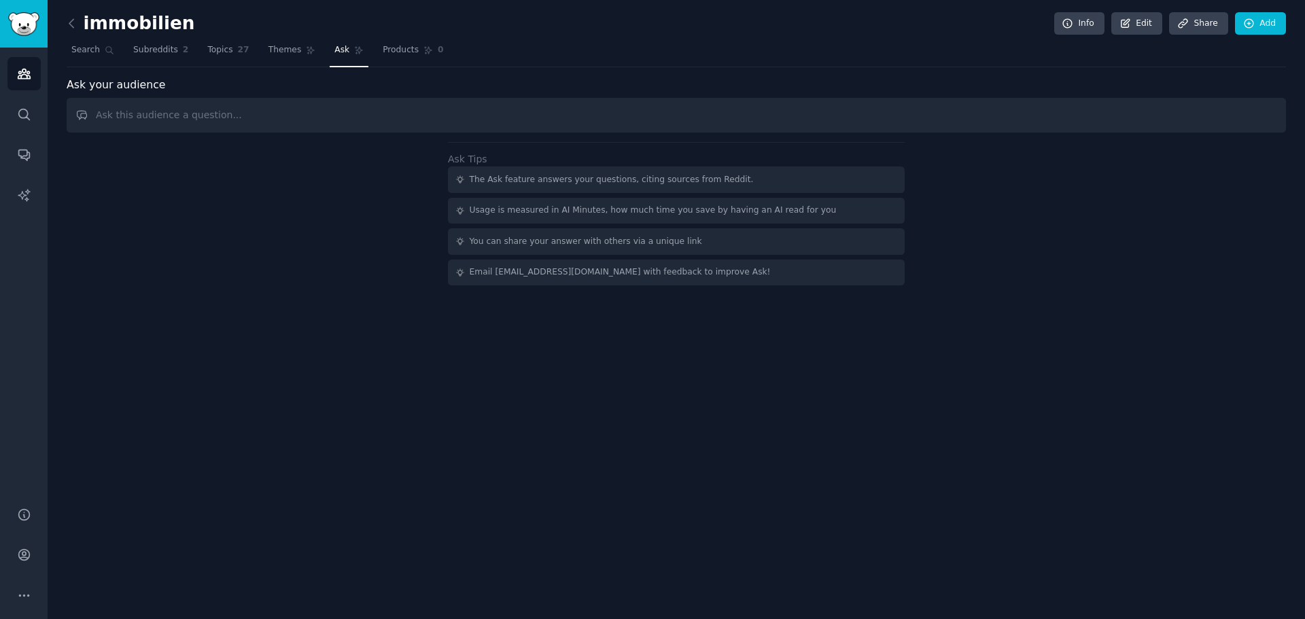
click at [387, 112] on input "text" at bounding box center [676, 115] width 1219 height 35
type input "basierend auf die kritische pain points von diesen communities, was für kleine …"
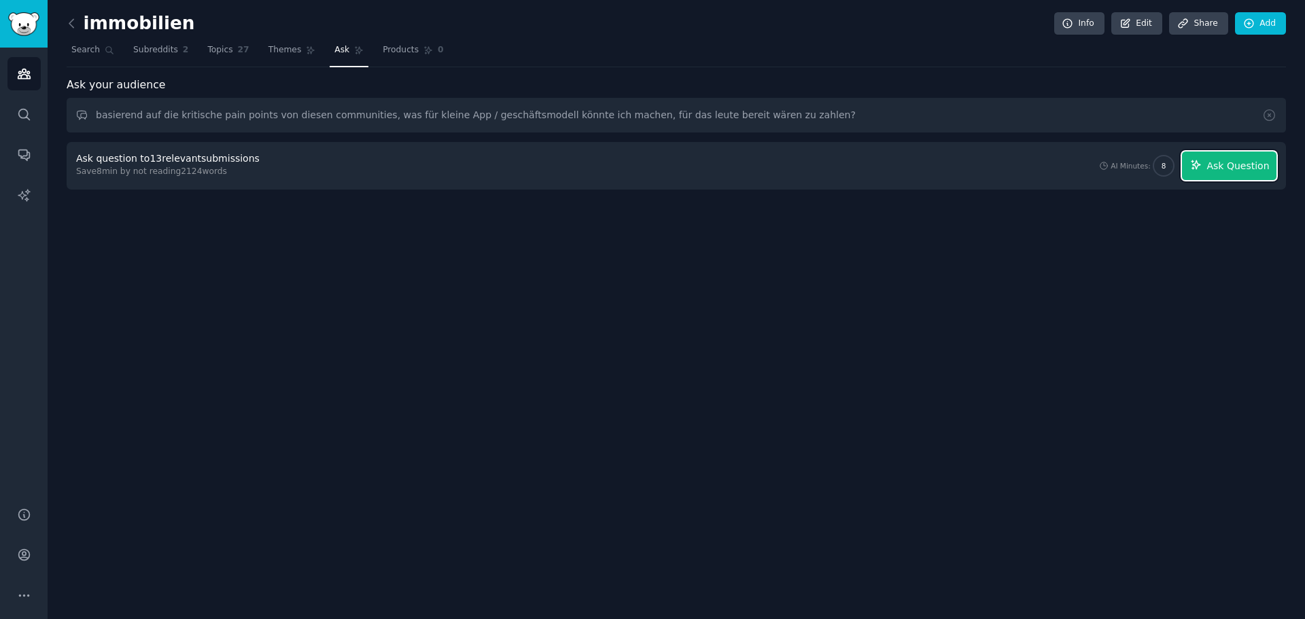
click at [1223, 163] on span "Ask Question" at bounding box center [1237, 166] width 63 height 14
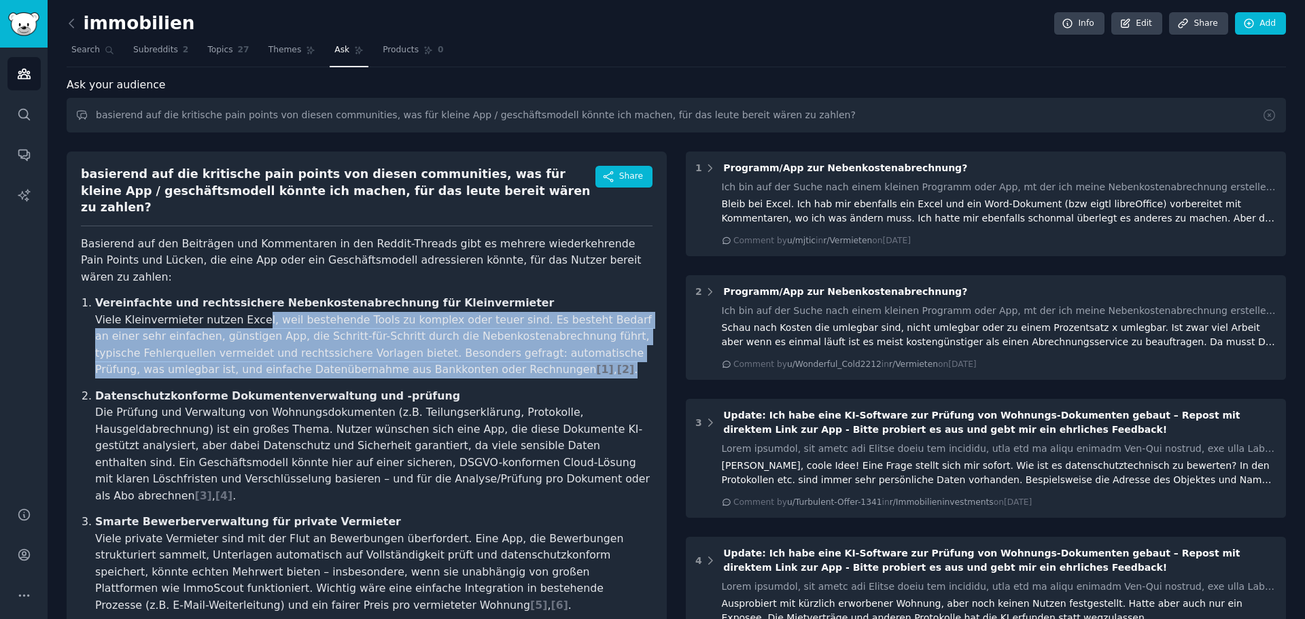
drag, startPoint x: 245, startPoint y: 289, endPoint x: 635, endPoint y: 330, distance: 391.7
click at [635, 330] on p "Vereinfachte und rechtssichere Nebenkostenabrechnung für Kleinvermieter Viele K…" at bounding box center [373, 337] width 557 height 84
click at [512, 307] on p "Vereinfachte und rechtssichere Nebenkostenabrechnung für Kleinvermieter Viele K…" at bounding box center [373, 337] width 557 height 84
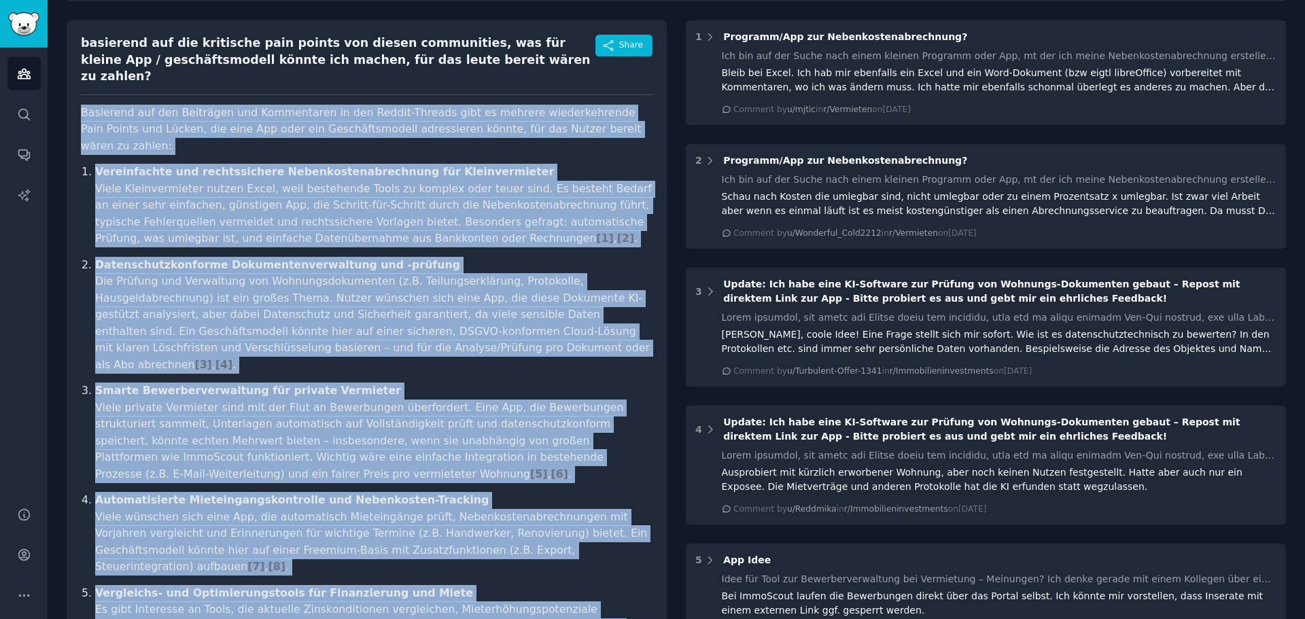
scroll to position [340, 0]
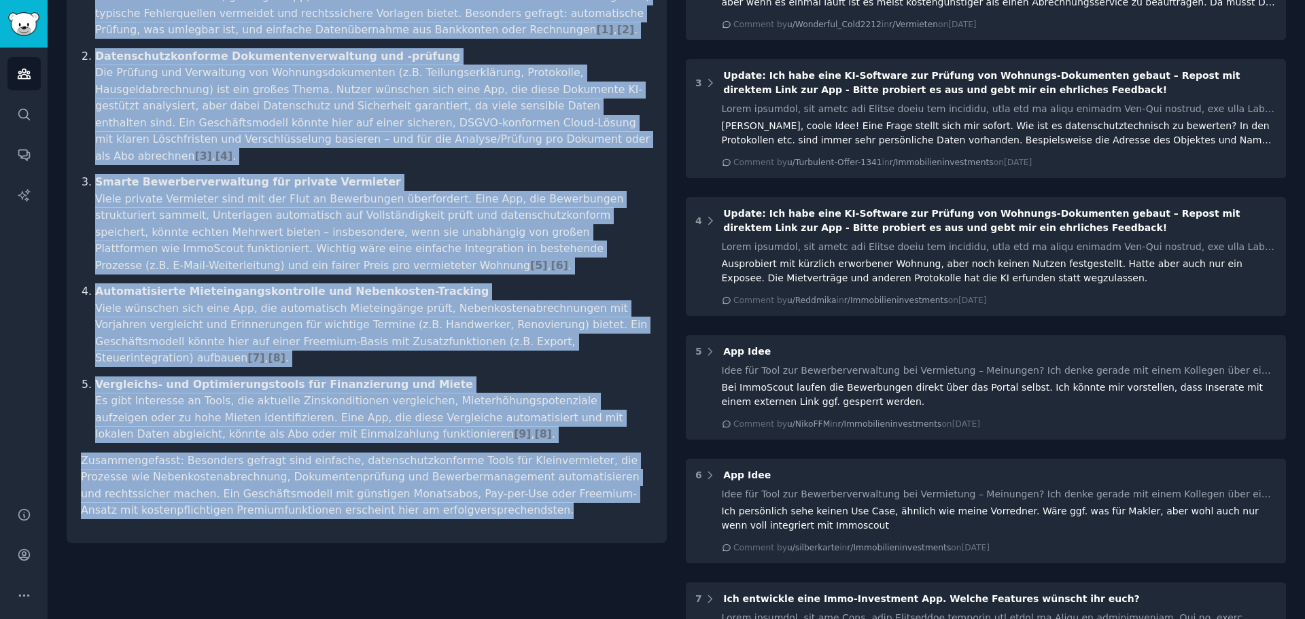
drag, startPoint x: 80, startPoint y: 223, endPoint x: 585, endPoint y: 440, distance: 549.6
click at [585, 440] on div "basierend auf die kritische pain points von diesen communities, was für kleine …" at bounding box center [367, 177] width 600 height 731
copy article "Loremipsu dol sit Ametconse adi Elitseddoei te inc Utlabo-Etdolor magn al enima…"
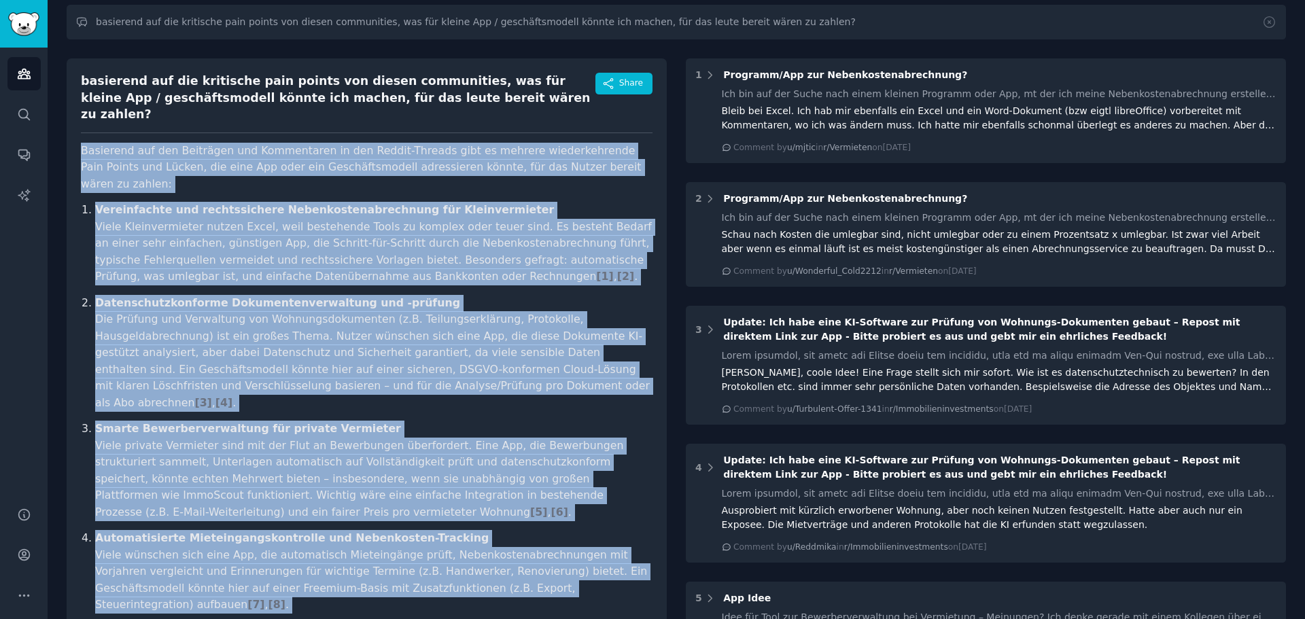
scroll to position [0, 0]
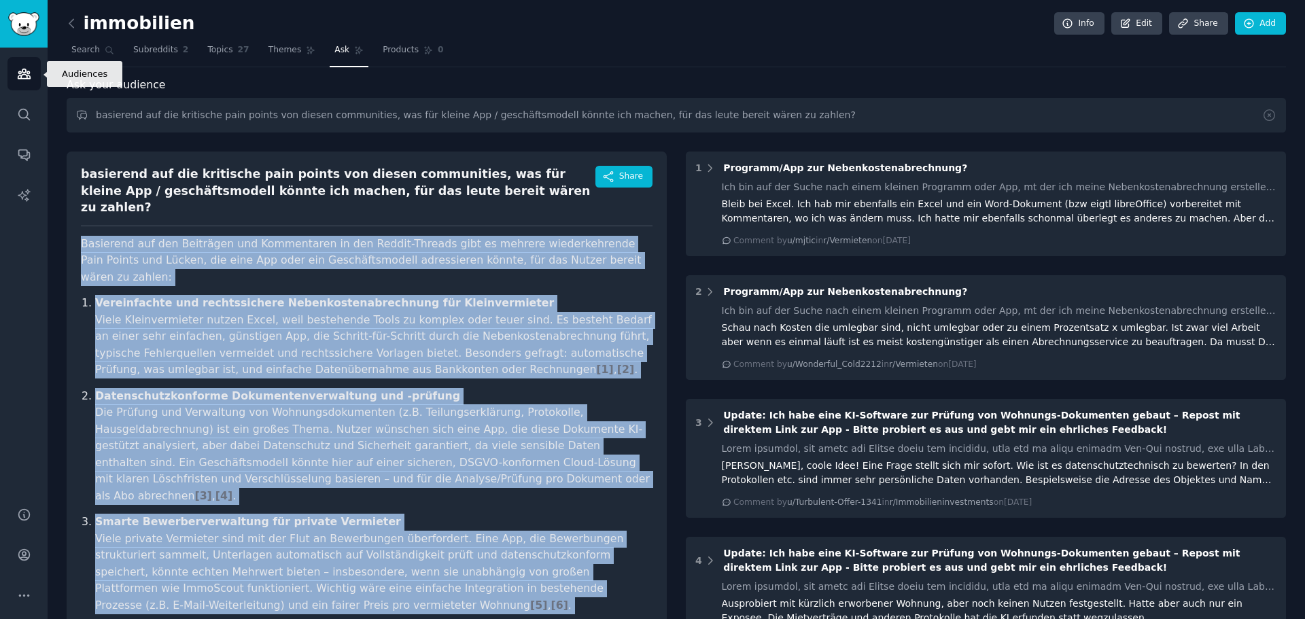
click at [22, 82] on link "Audiences" at bounding box center [23, 73] width 33 height 33
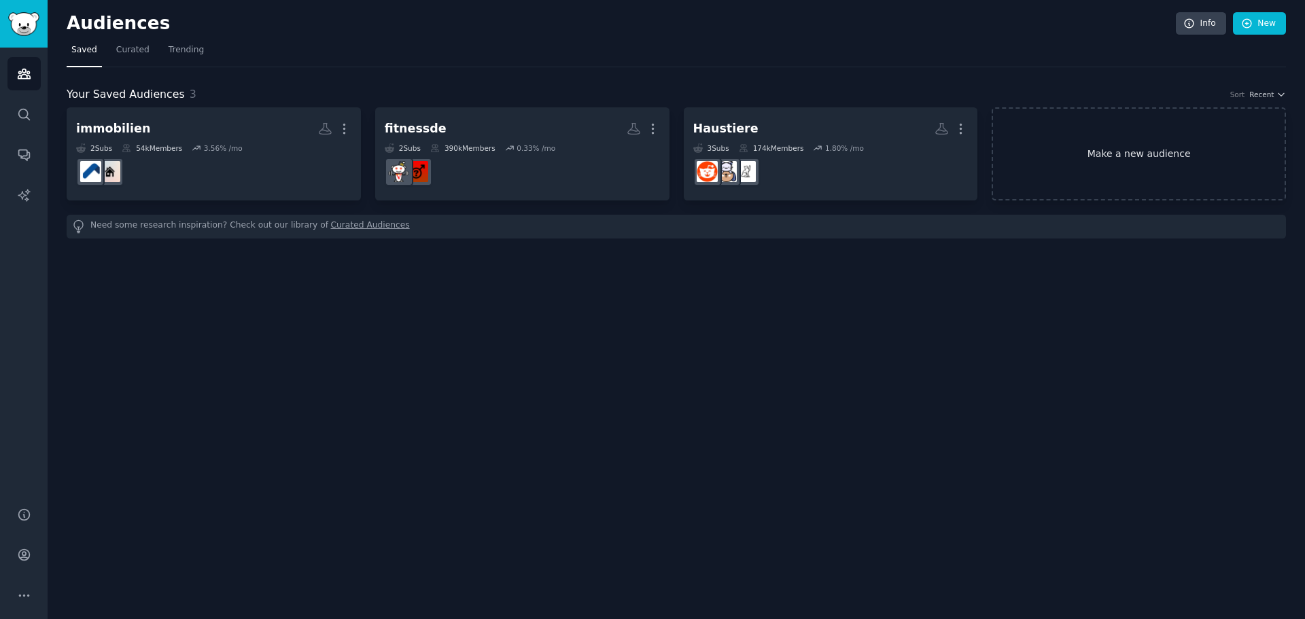
click at [1124, 151] on link "Make a new audience" at bounding box center [1139, 153] width 294 height 93
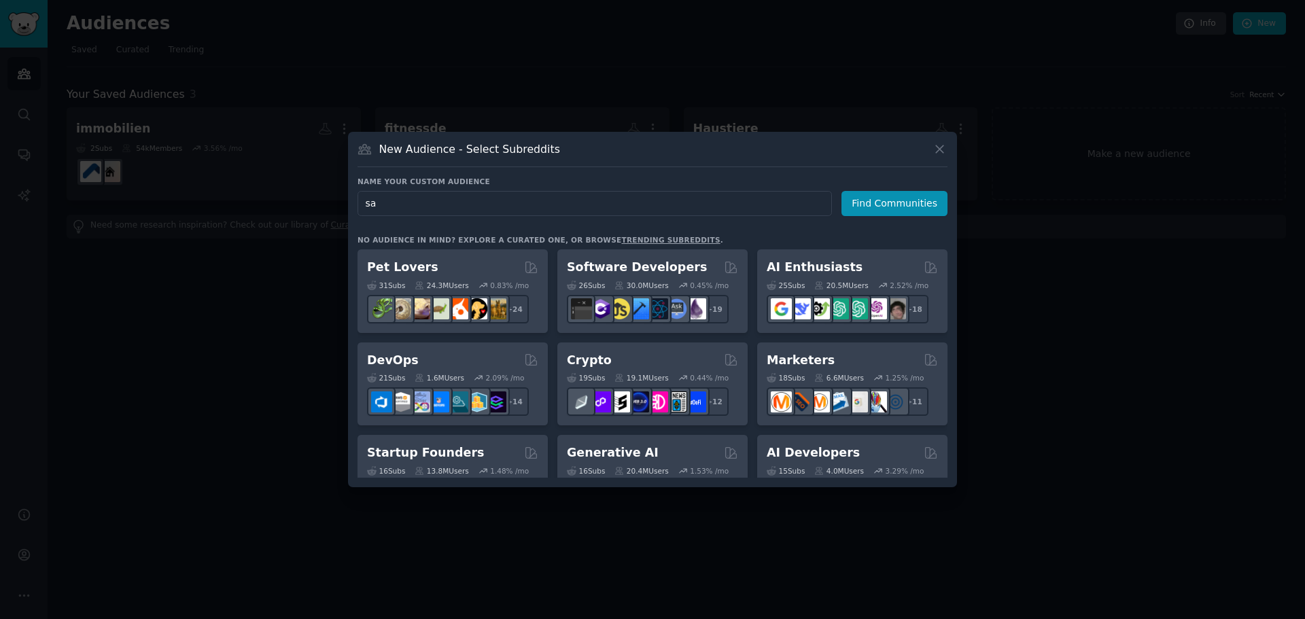
type input "s"
type input "microsaas"
click button "Find Communities" at bounding box center [894, 203] width 106 height 25
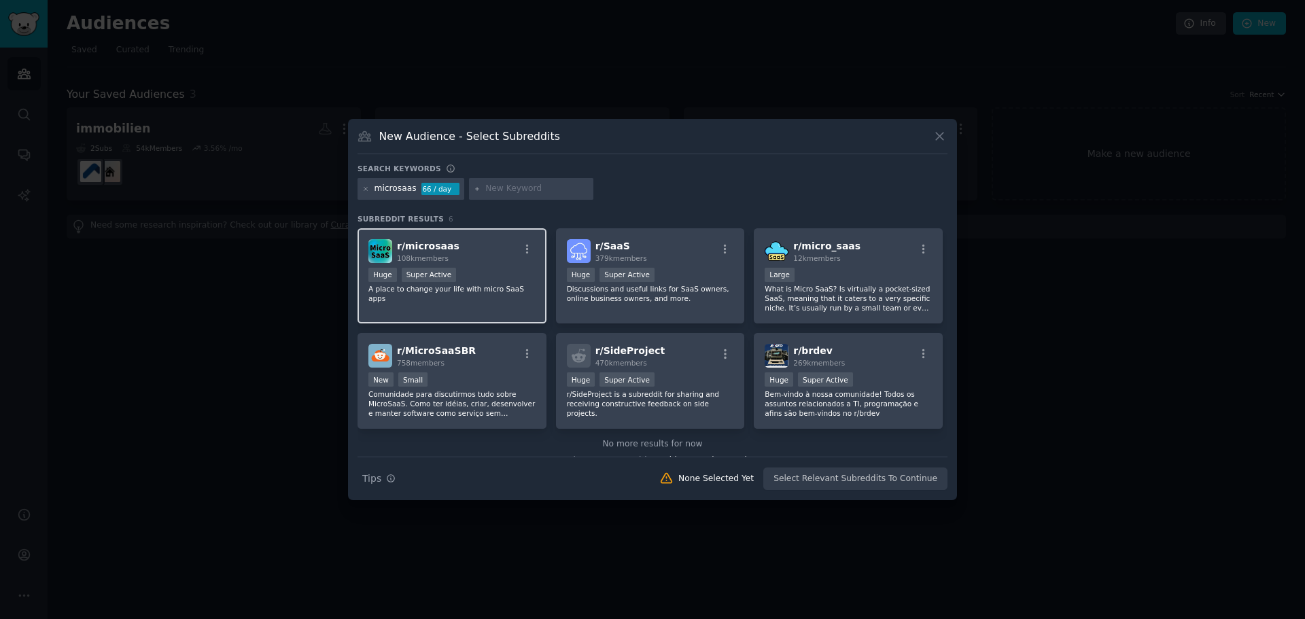
click at [510, 253] on div "r/ microsaas 108k members" at bounding box center [451, 251] width 167 height 24
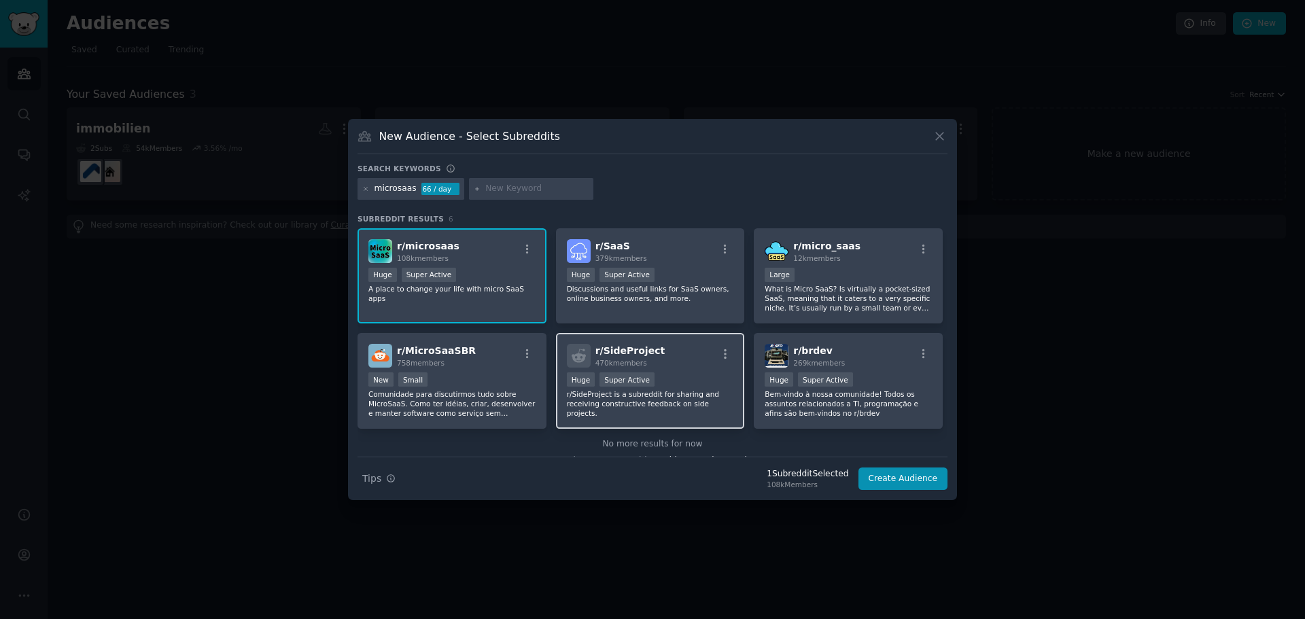
click at [656, 364] on div "r/ SideProject 470k members" at bounding box center [650, 356] width 167 height 24
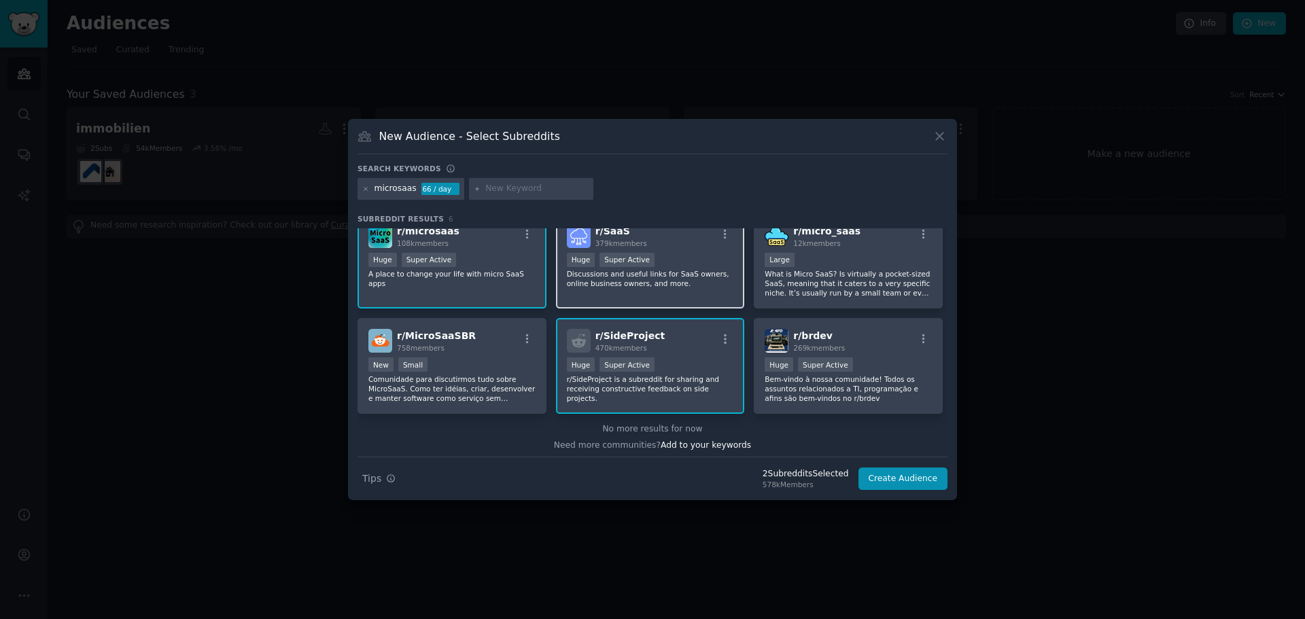
scroll to position [20, 0]
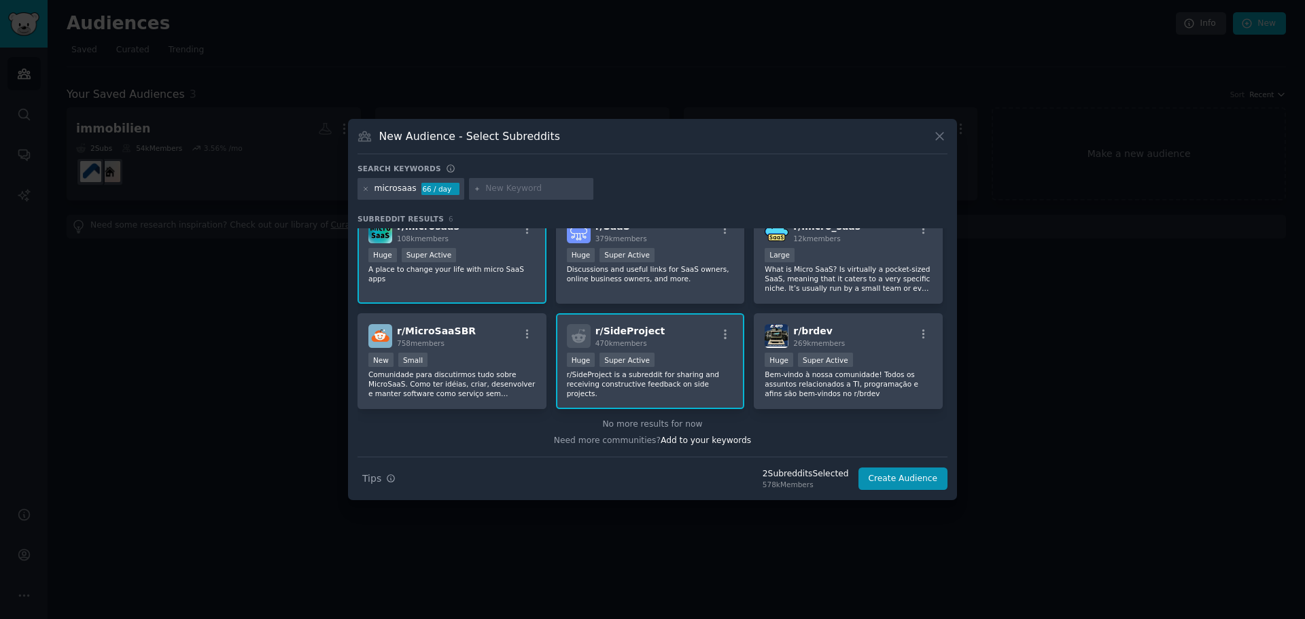
click at [505, 181] on div at bounding box center [531, 189] width 125 height 22
click at [510, 189] on input "text" at bounding box center [536, 189] width 103 height 12
type input "sidehustle"
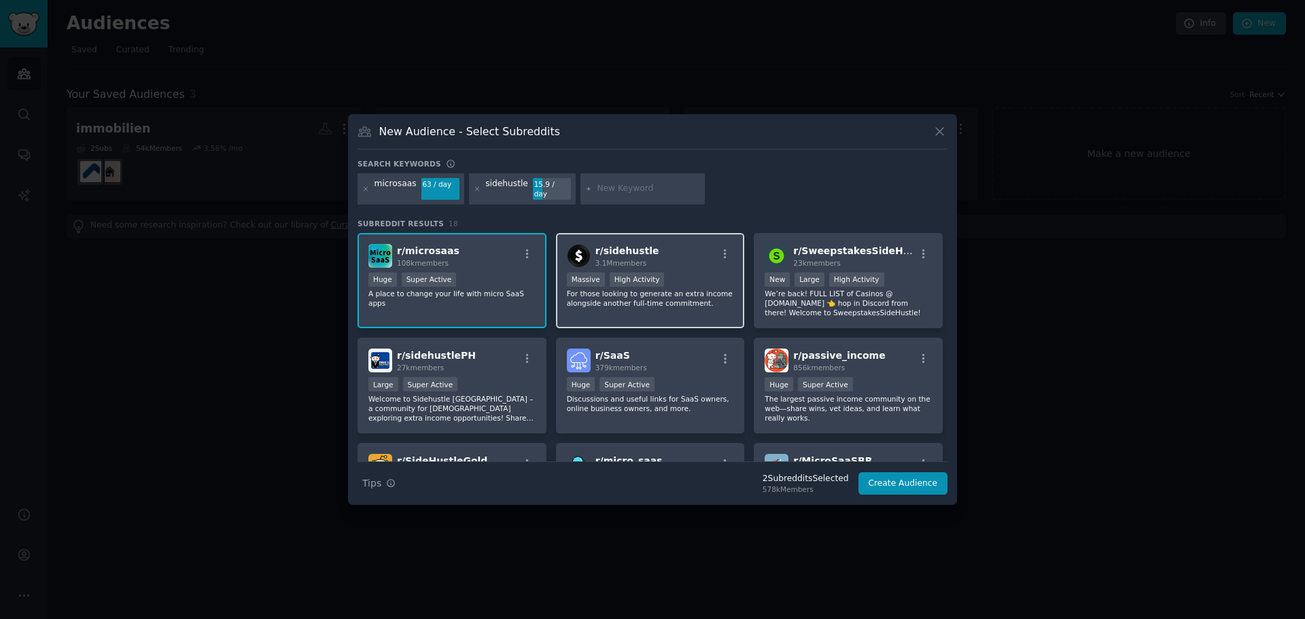
click at [692, 273] on div "Massive High Activity" at bounding box center [650, 281] width 167 height 17
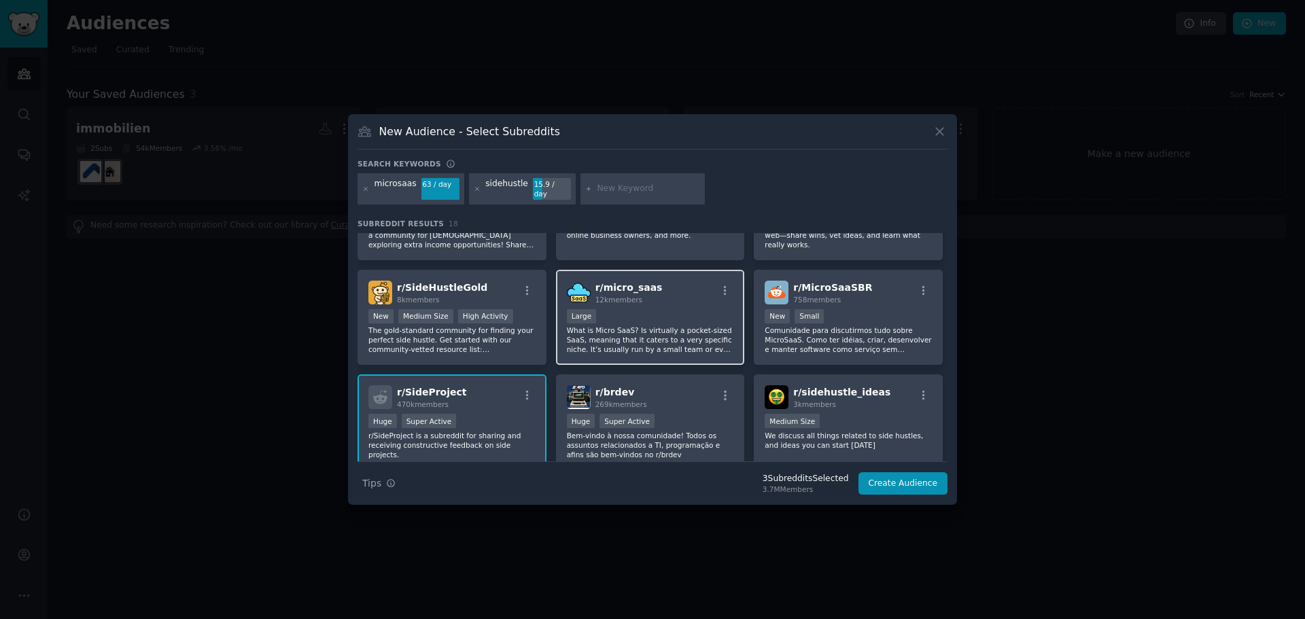
scroll to position [204, 0]
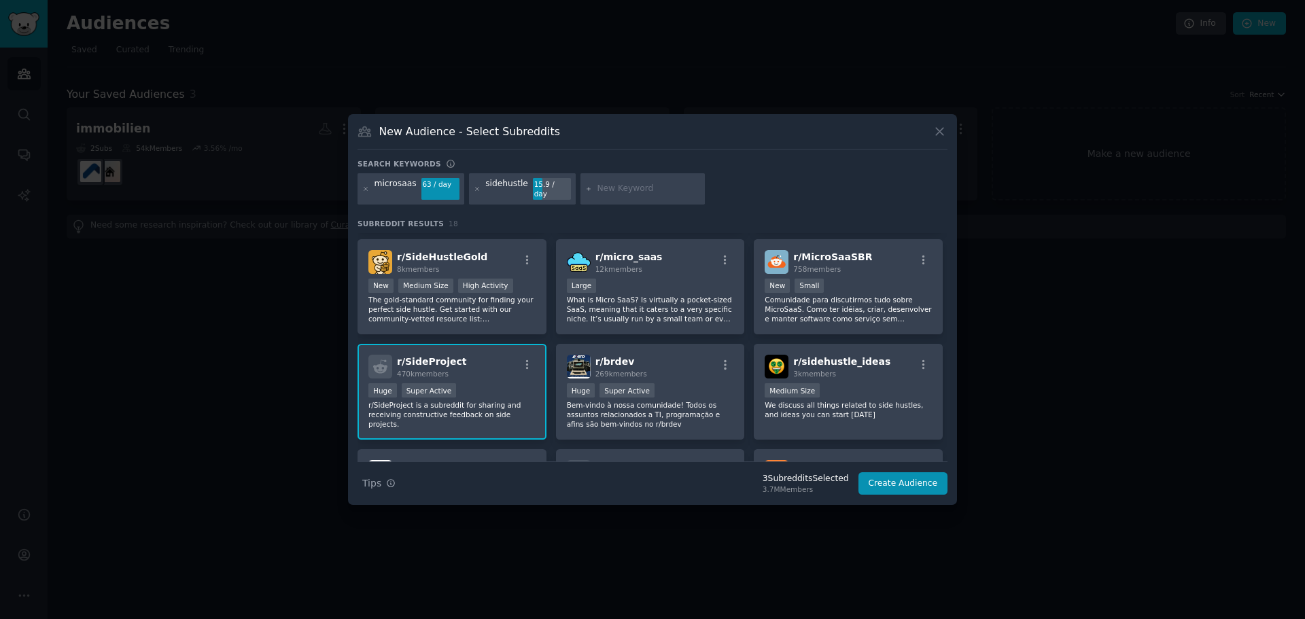
click at [488, 362] on div "r/ SideProject 470k members" at bounding box center [451, 367] width 167 height 24
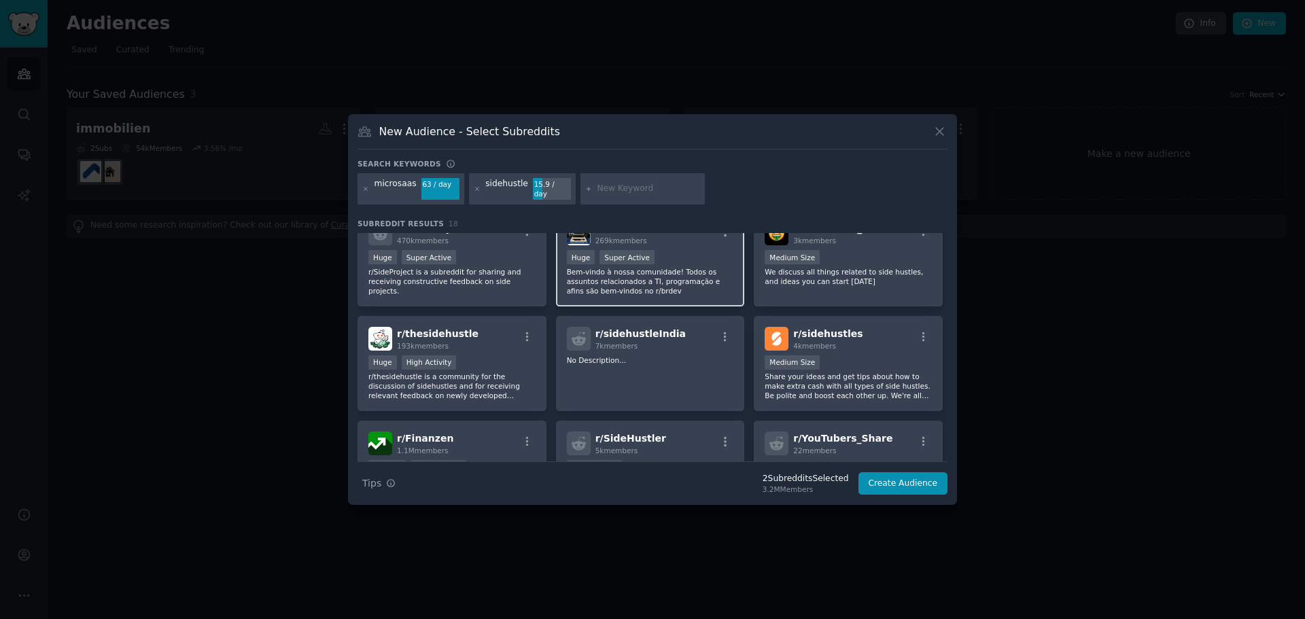
scroll to position [340, 0]
click at [463, 278] on p "r/SideProject is a subreddit for sharing and receiving constructive feedback on…" at bounding box center [451, 278] width 167 height 29
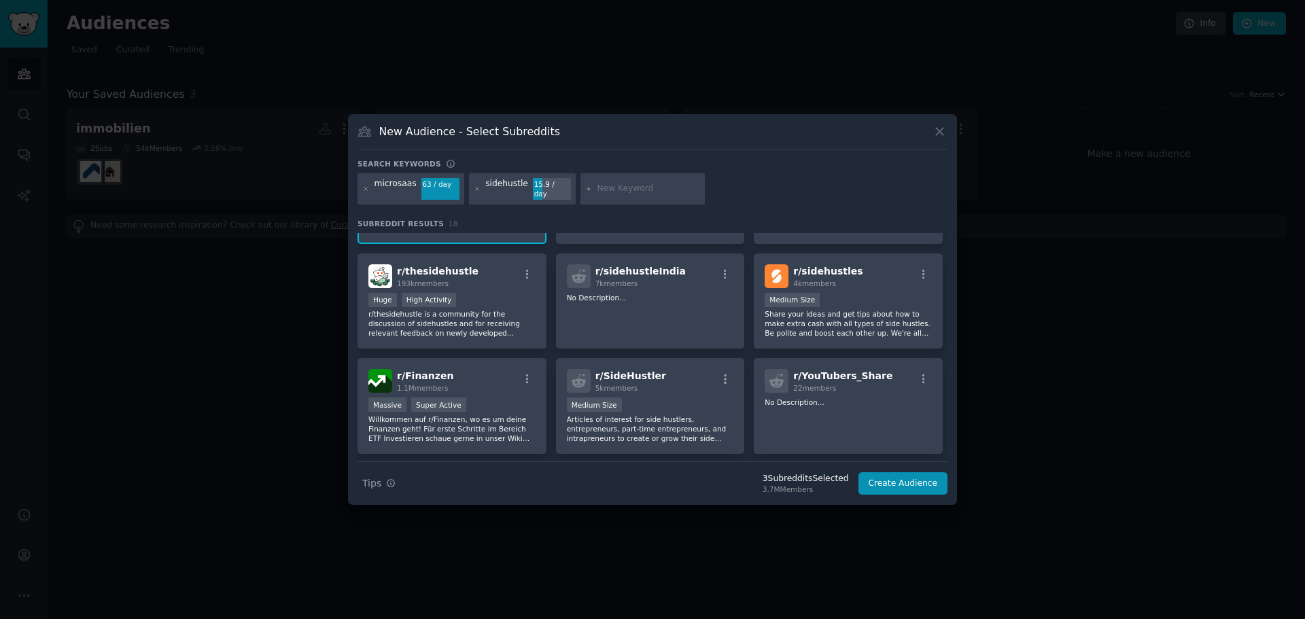
scroll to position [408, 0]
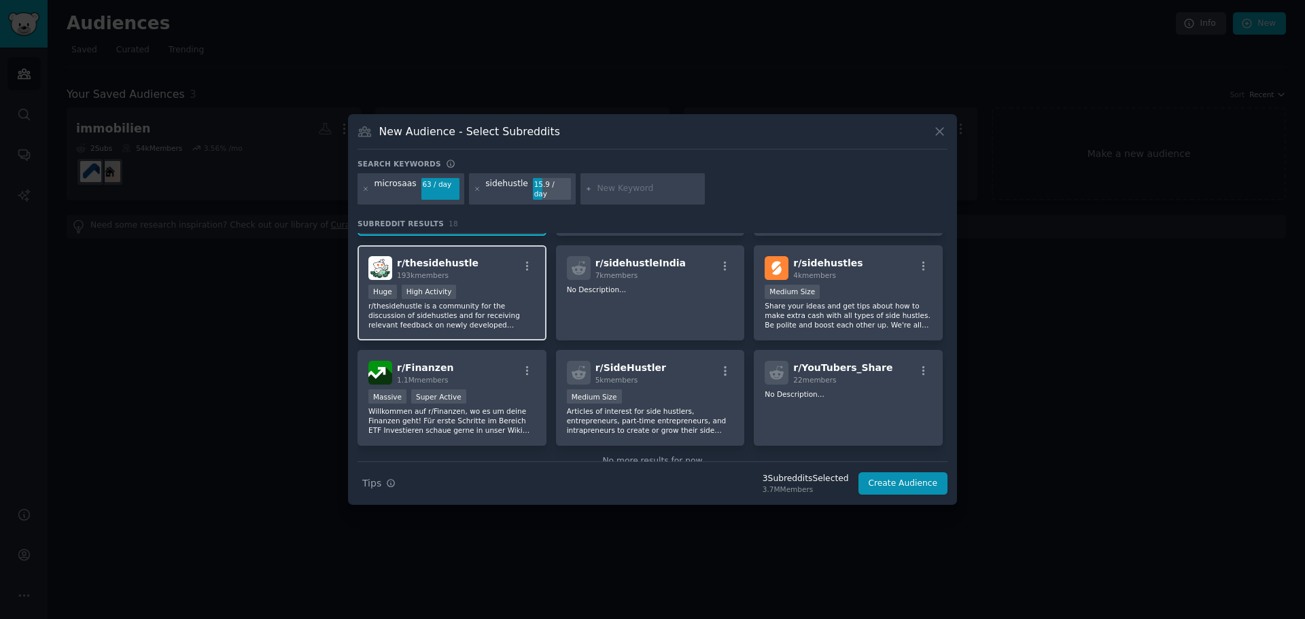
click at [499, 285] on div "Huge High Activity" at bounding box center [451, 293] width 167 height 17
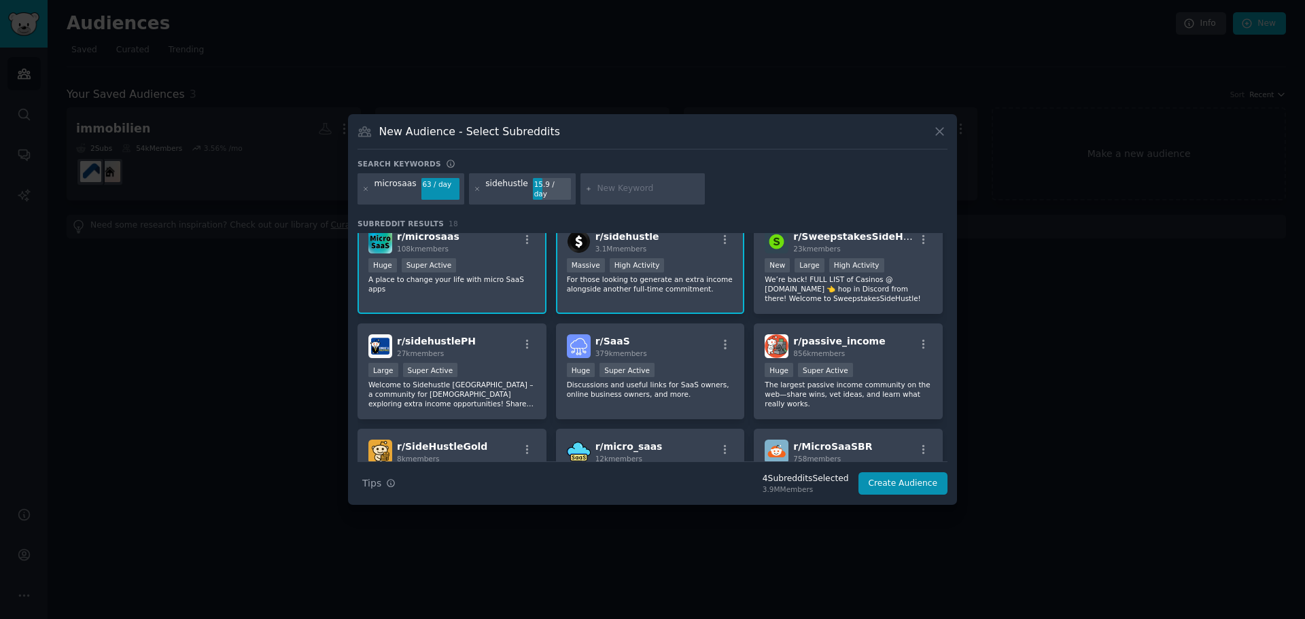
scroll to position [0, 0]
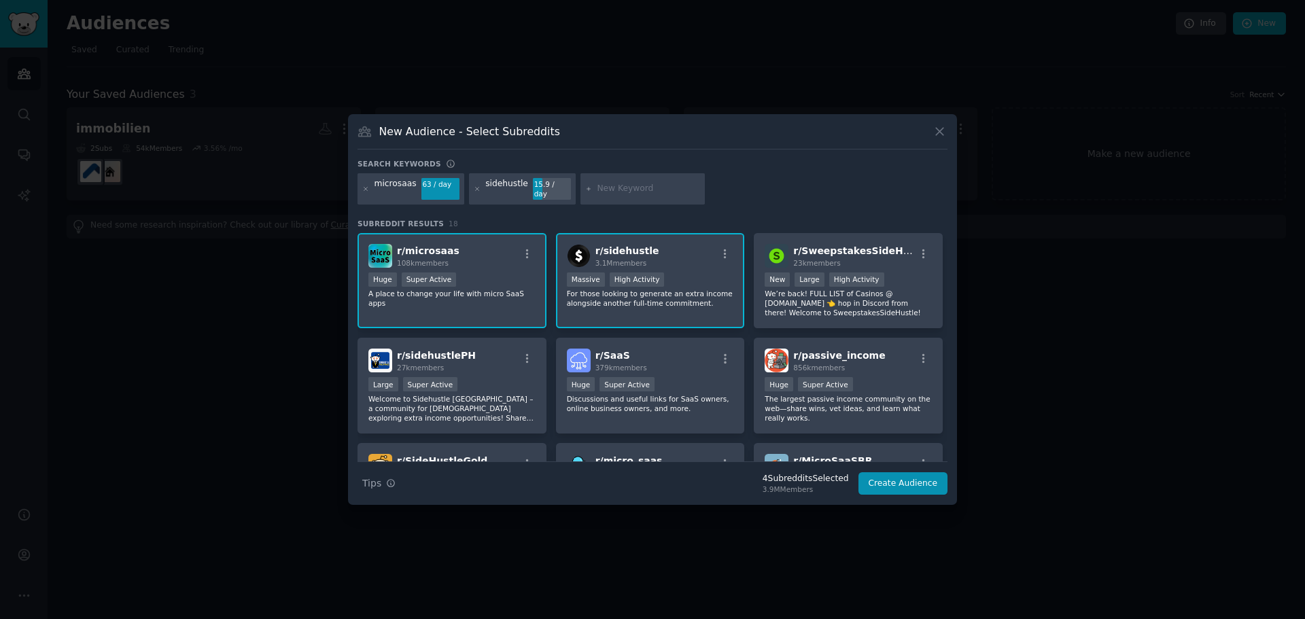
click at [608, 185] on input "text" at bounding box center [648, 189] width 103 height 12
type input "e"
click at [907, 485] on button "Create Audience" at bounding box center [903, 483] width 90 height 23
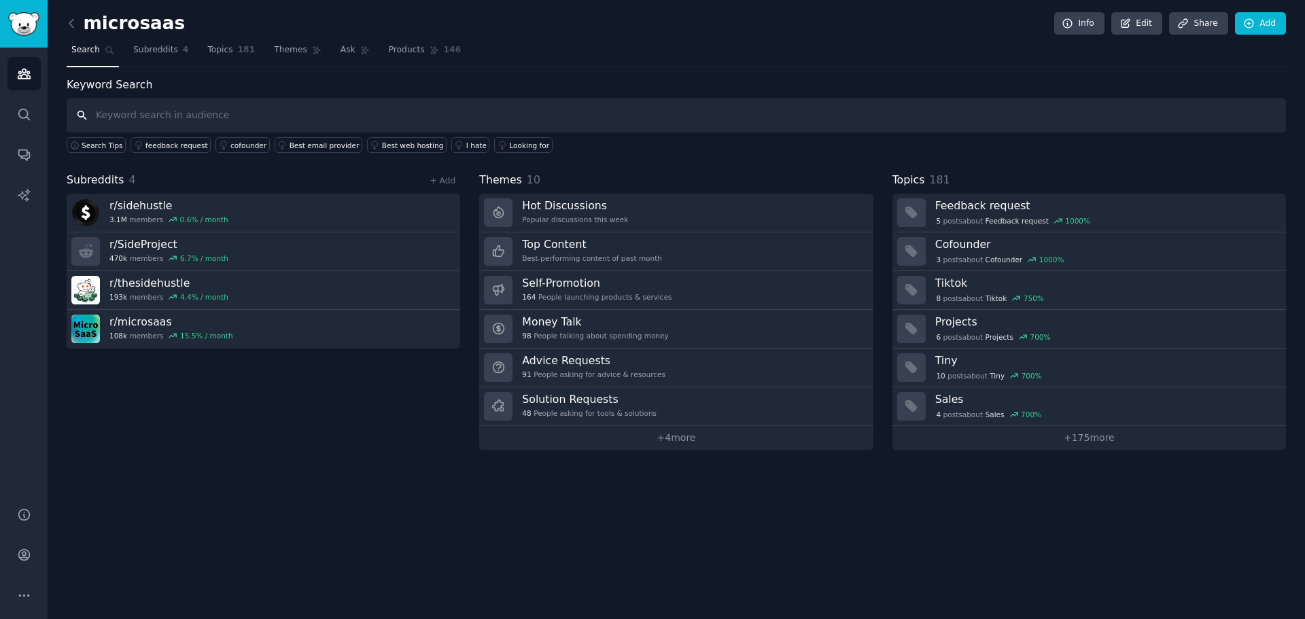
click at [203, 120] on input "text" at bounding box center [676, 115] width 1219 height 35
click at [448, 183] on link "+ Add" at bounding box center [443, 181] width 26 height 10
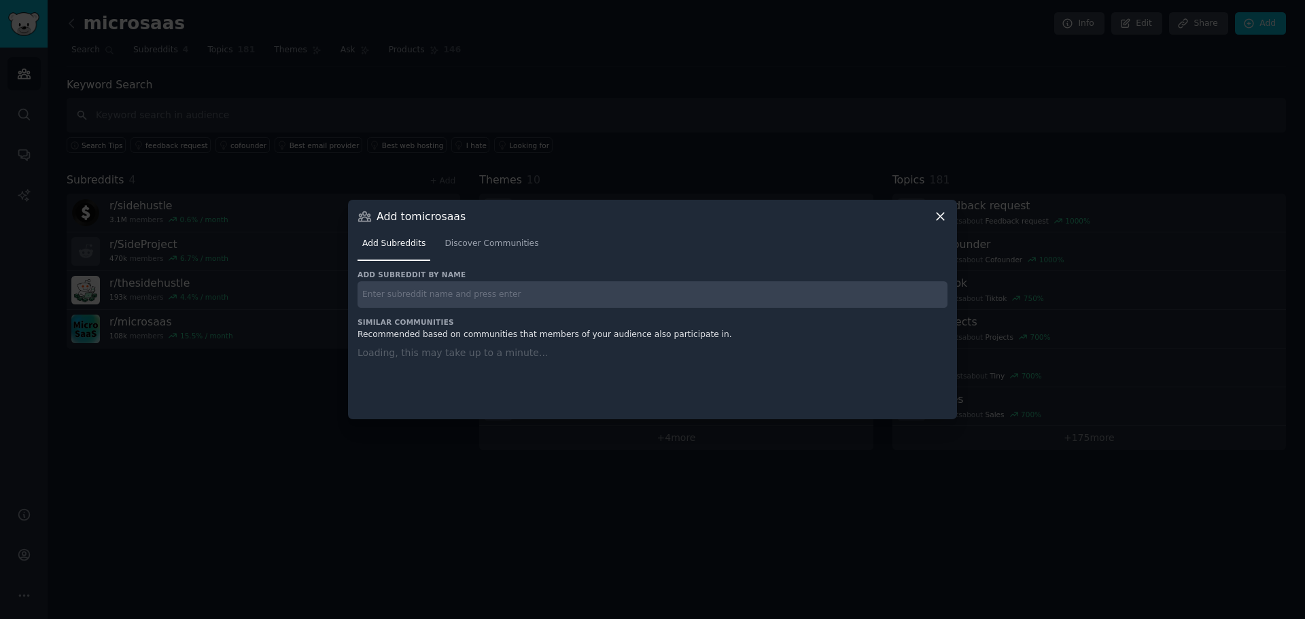
click at [449, 288] on input "text" at bounding box center [653, 294] width 590 height 27
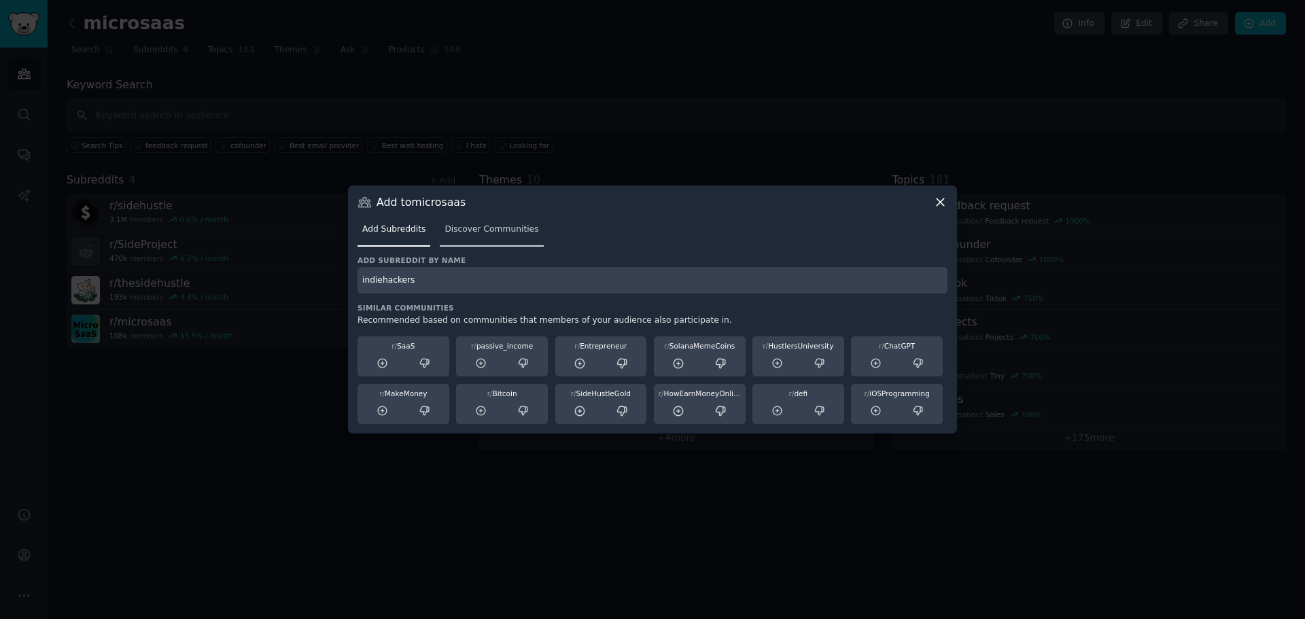
type input "indiehackers"
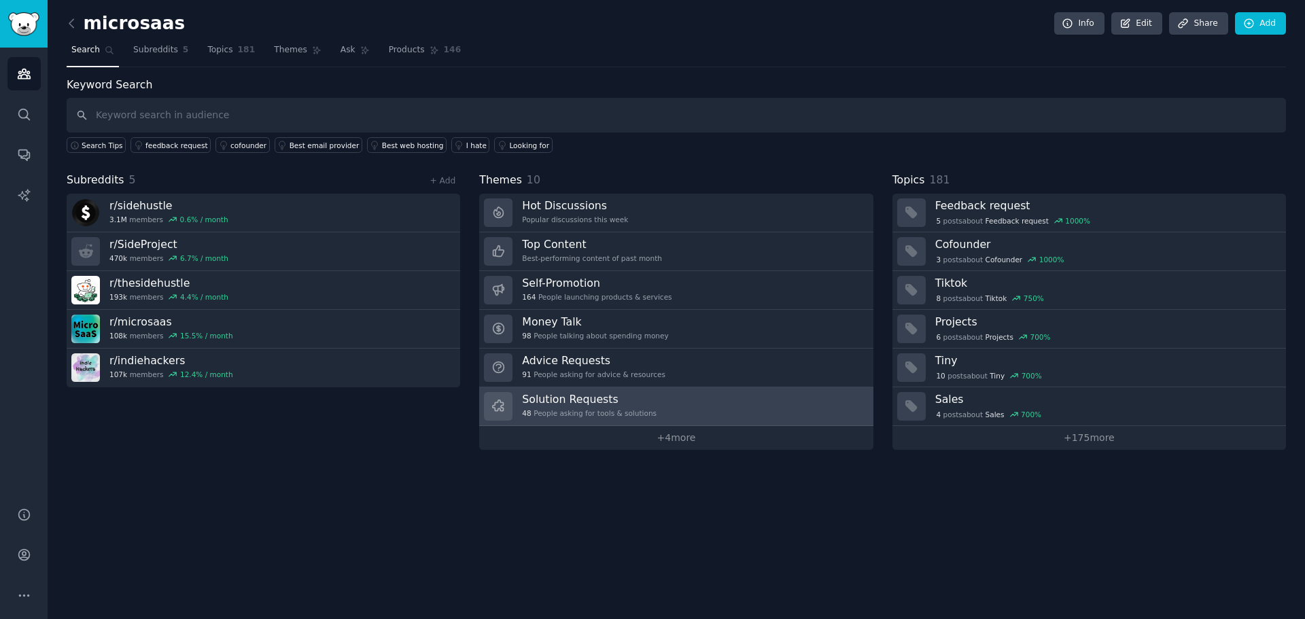
click at [649, 395] on link "Solution Requests 48 People asking for tools & solutions" at bounding box center [676, 406] width 394 height 39
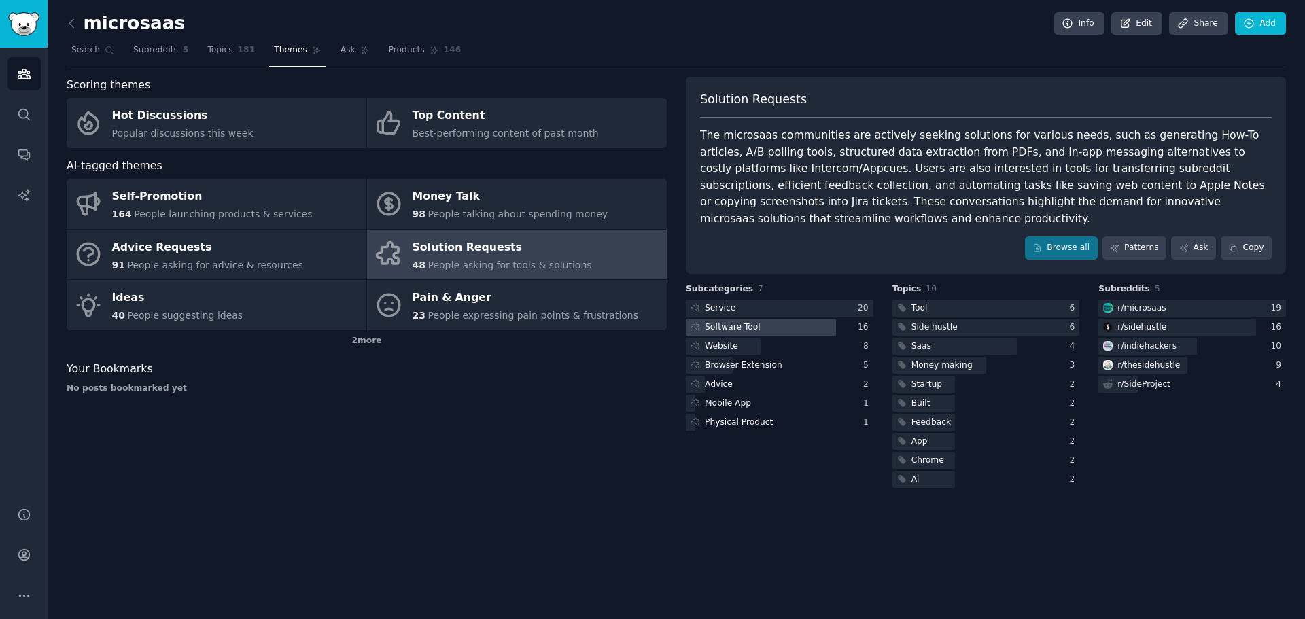
click at [768, 328] on div at bounding box center [761, 327] width 150 height 17
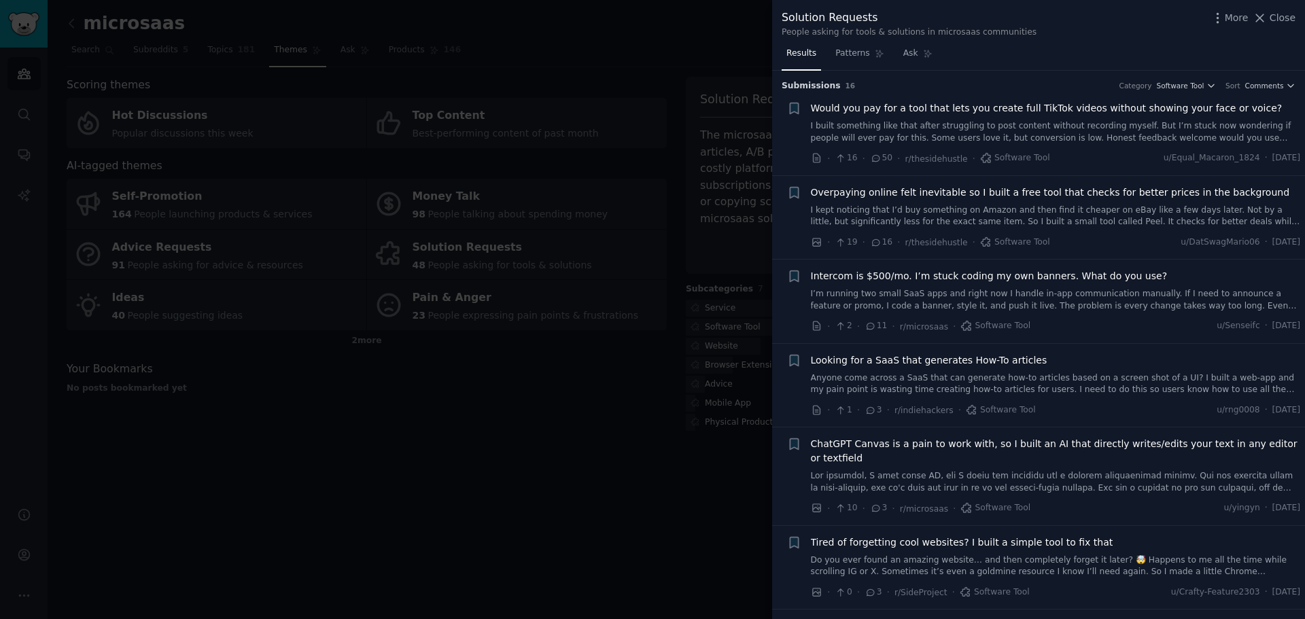
click at [595, 424] on div at bounding box center [652, 309] width 1305 height 619
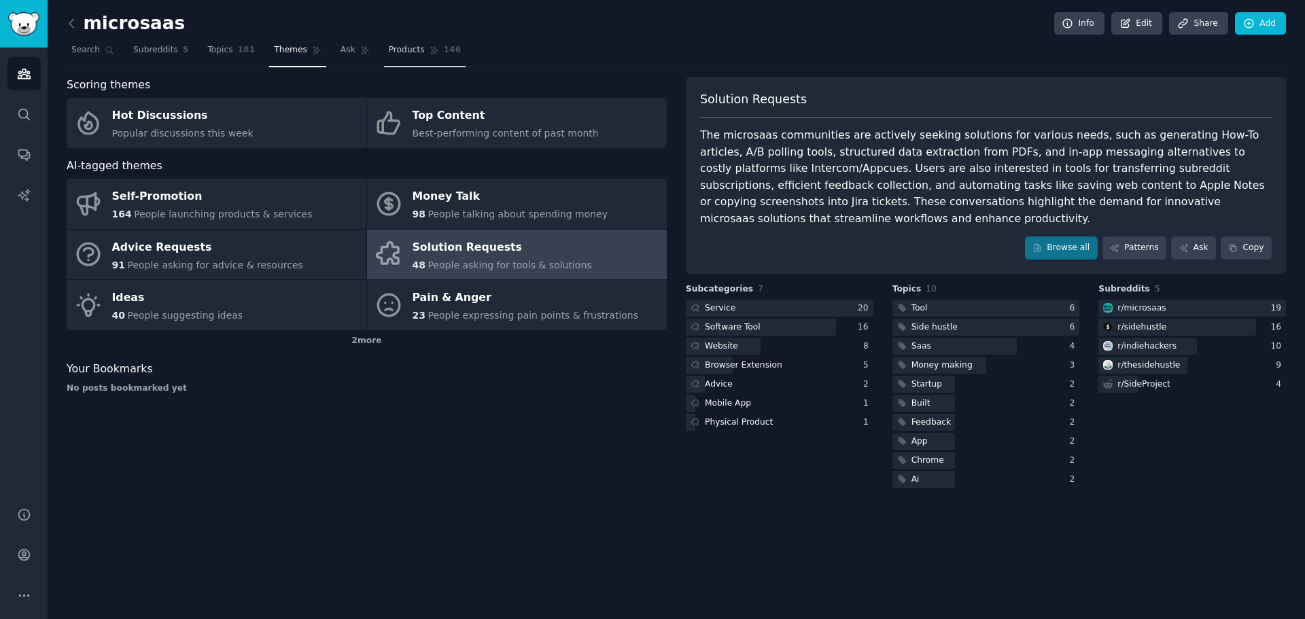
click at [384, 58] on link "Products 146" at bounding box center [425, 53] width 82 height 28
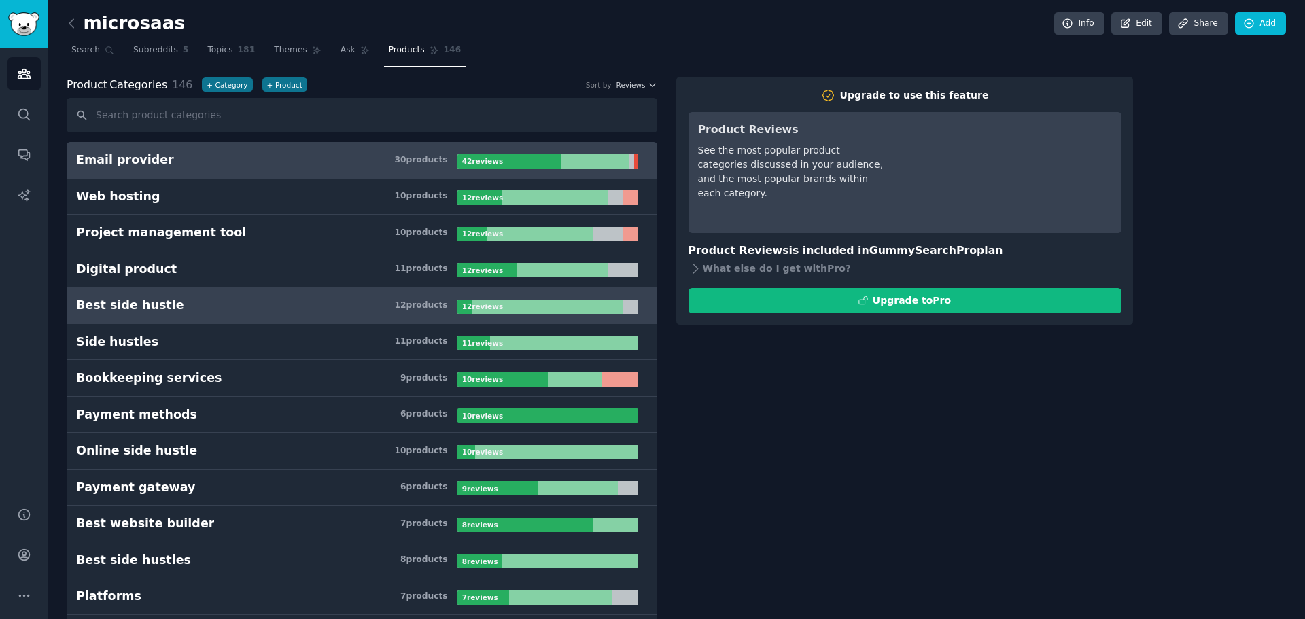
click at [354, 300] on h3 "Best side hustle 12 product s" at bounding box center [266, 305] width 381 height 17
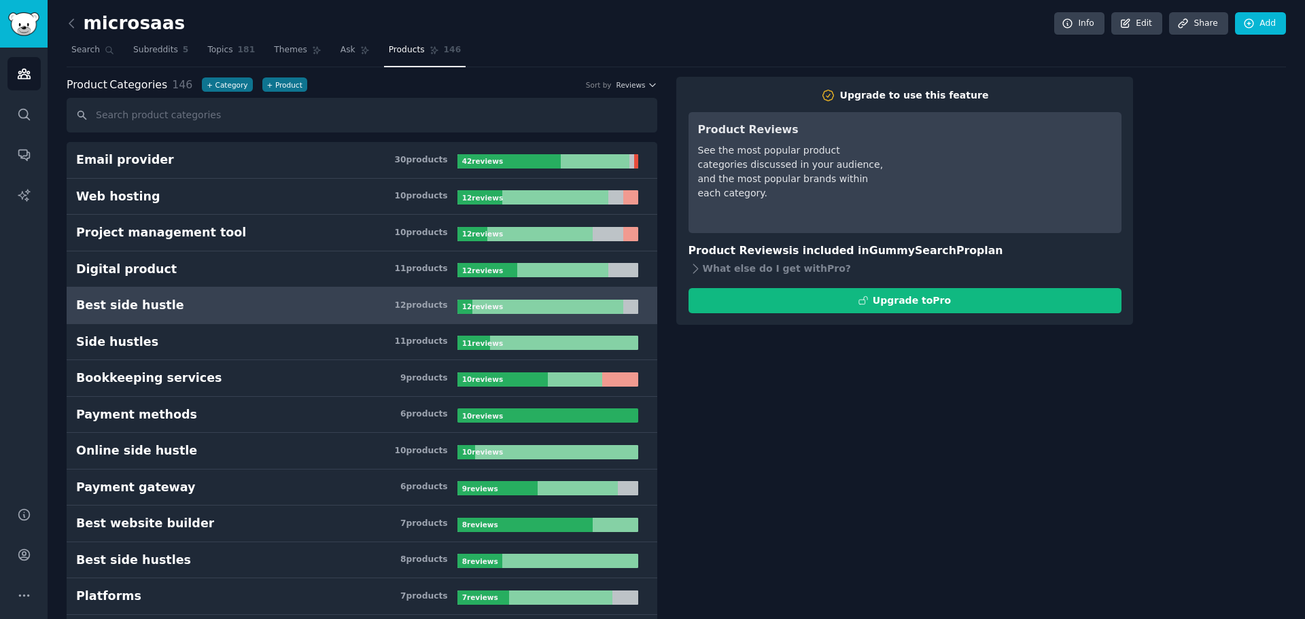
click at [476, 305] on b "12 review s" at bounding box center [482, 306] width 41 height 8
click at [421, 309] on div "12 product s" at bounding box center [420, 306] width 53 height 12
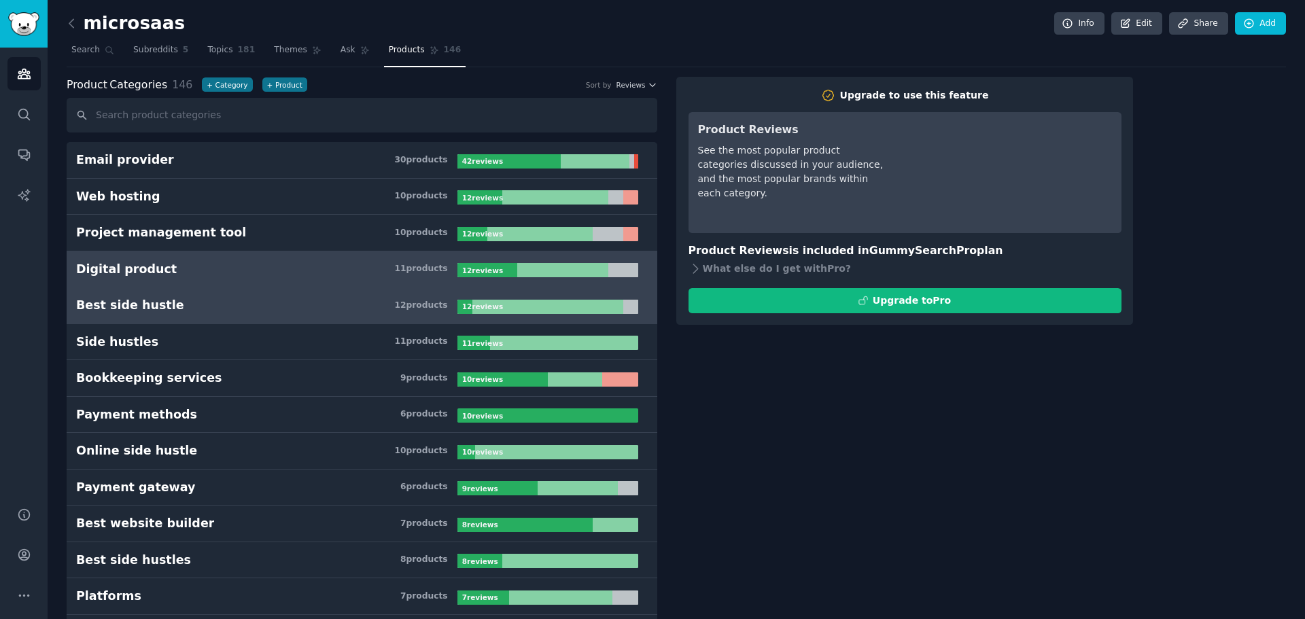
click at [310, 264] on h3 "Digital product 11 product s" at bounding box center [266, 269] width 381 height 17
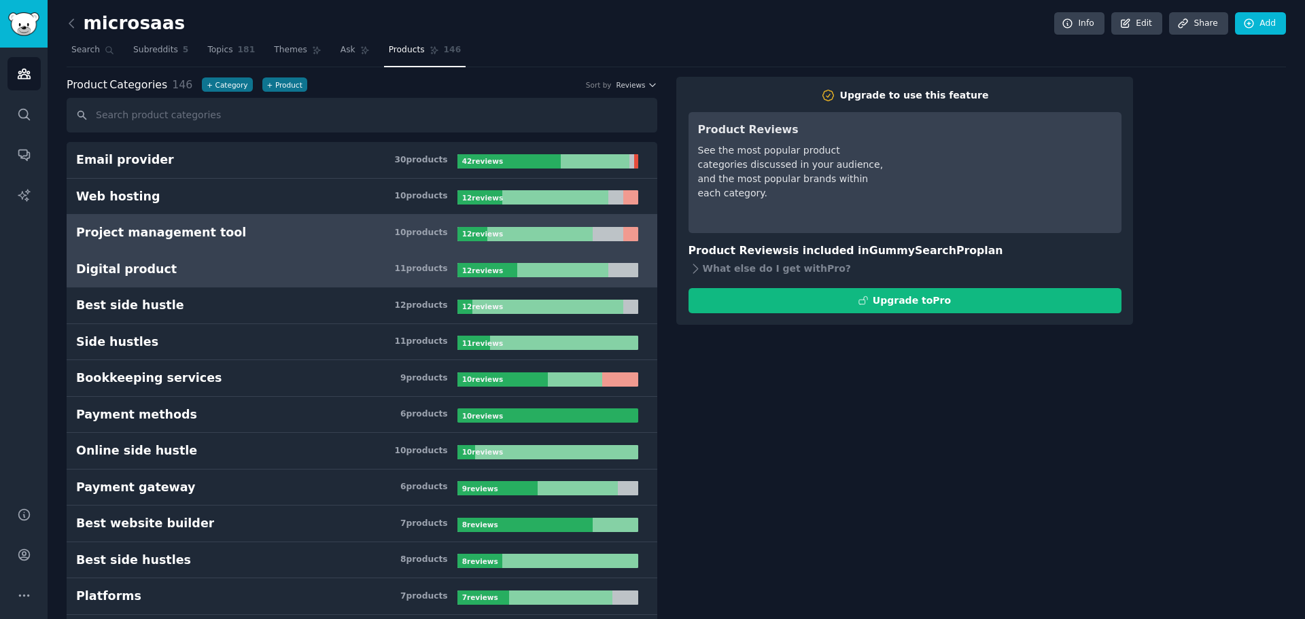
click at [309, 230] on h3 "Project management tool 10 product s" at bounding box center [266, 232] width 381 height 17
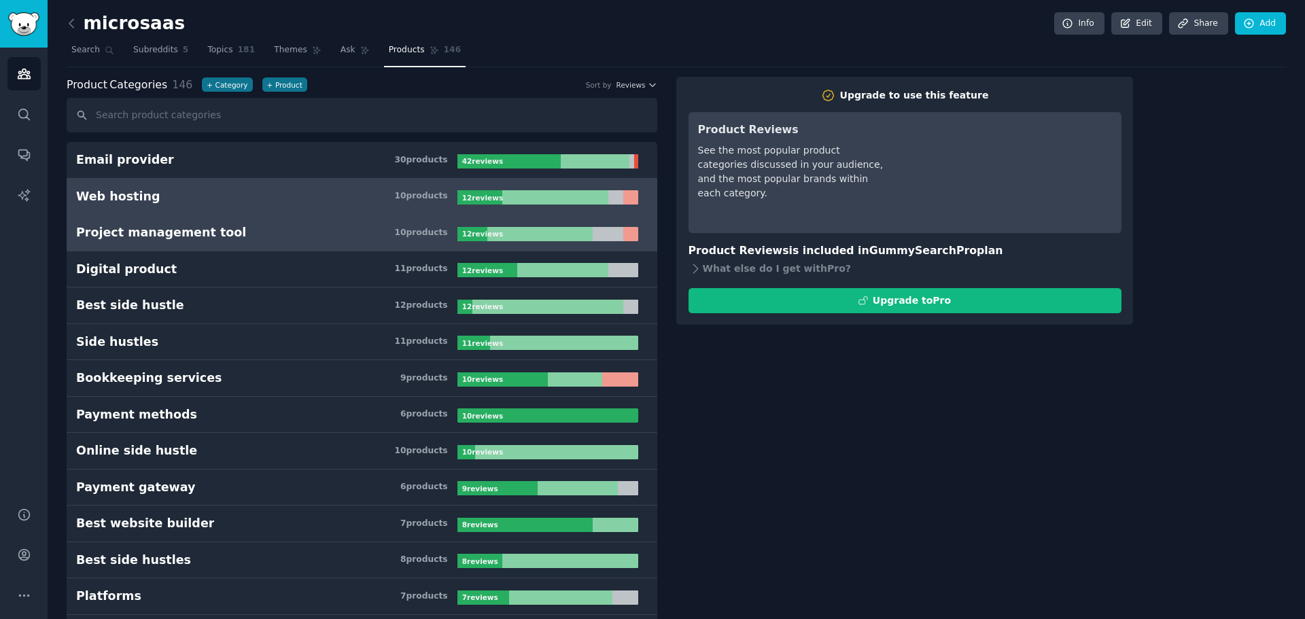
click at [319, 192] on h3 "Web hosting 10 product s" at bounding box center [266, 196] width 381 height 17
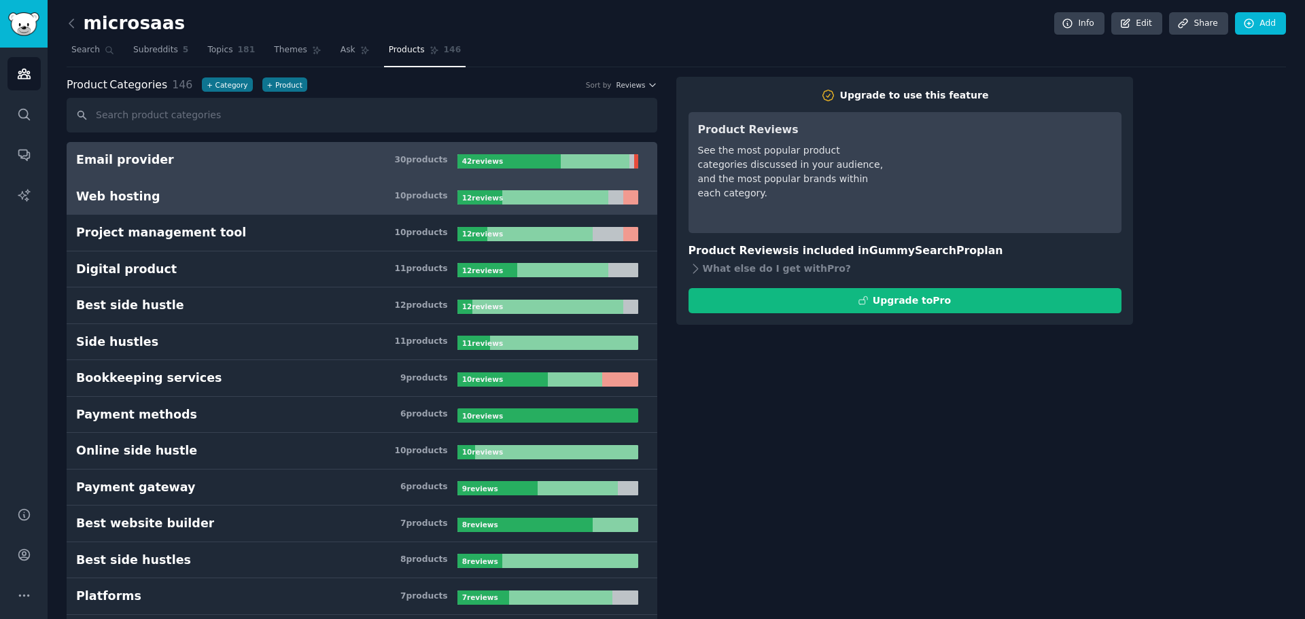
click at [319, 164] on h3 "Email provider 30 product s" at bounding box center [266, 160] width 381 height 17
click at [319, 211] on link "Web hosting 10 product s 12 review s" at bounding box center [362, 197] width 591 height 37
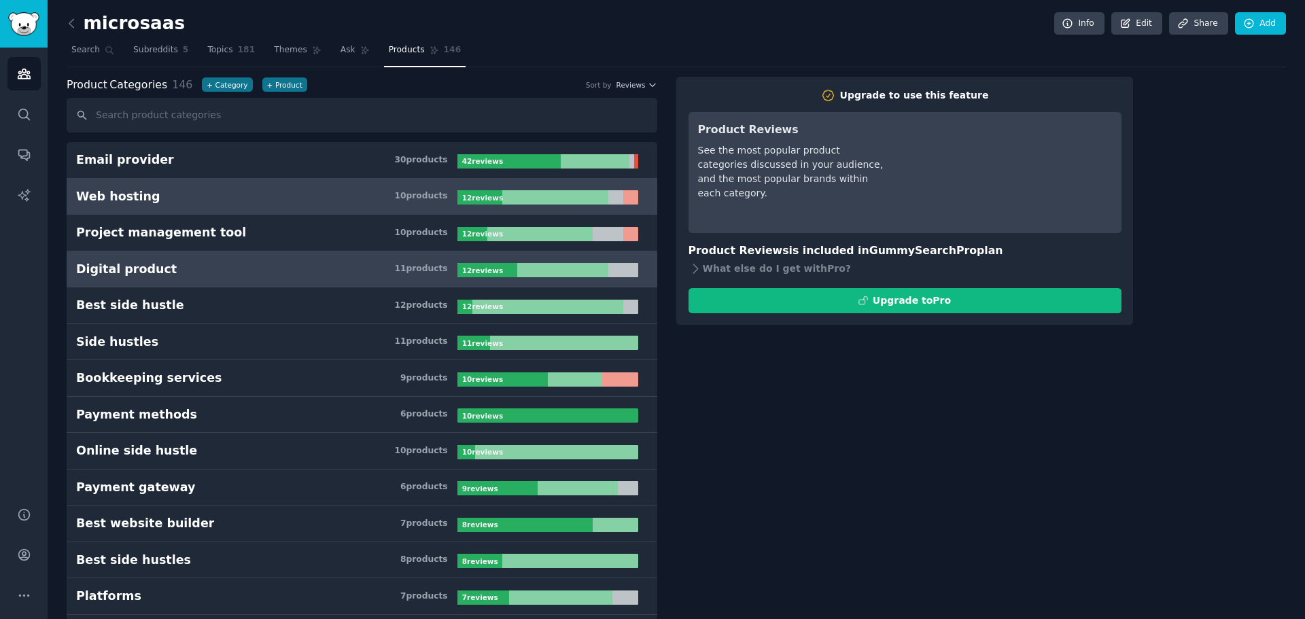
click at [319, 254] on link "Digital product 11 product s 12 review s" at bounding box center [362, 269] width 591 height 37
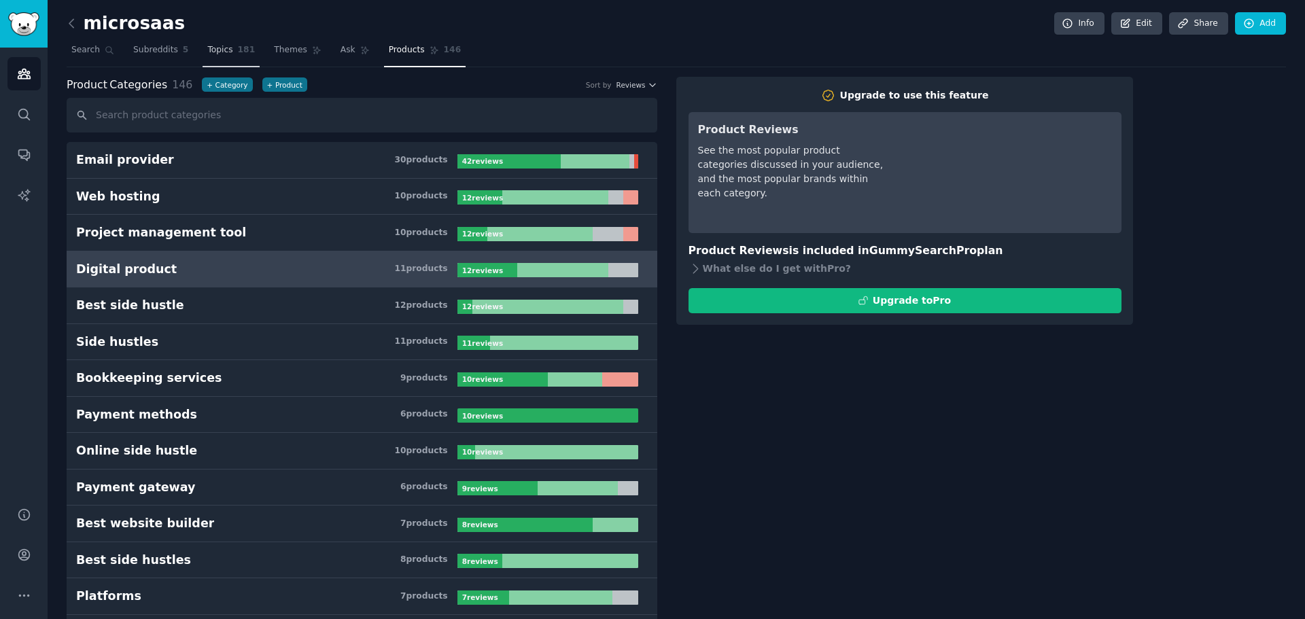
click at [238, 51] on span "181" at bounding box center [247, 50] width 18 height 12
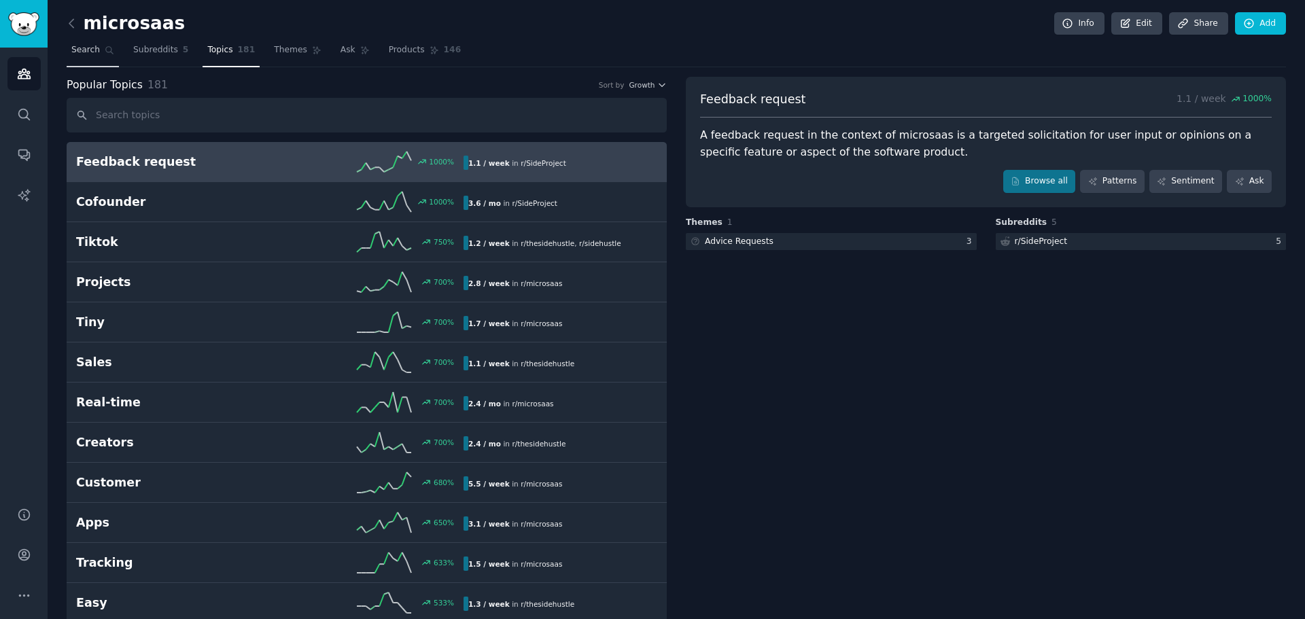
click at [91, 55] on span "Search" at bounding box center [85, 50] width 29 height 12
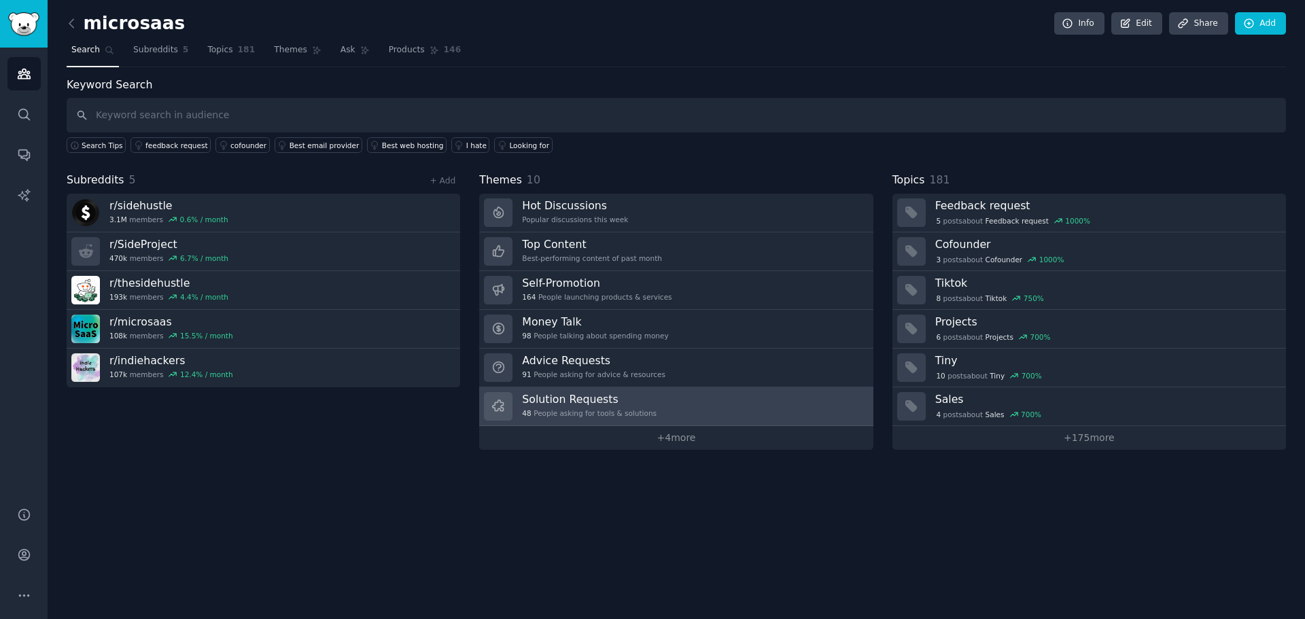
click at [628, 405] on h3 "Solution Requests" at bounding box center [589, 399] width 135 height 14
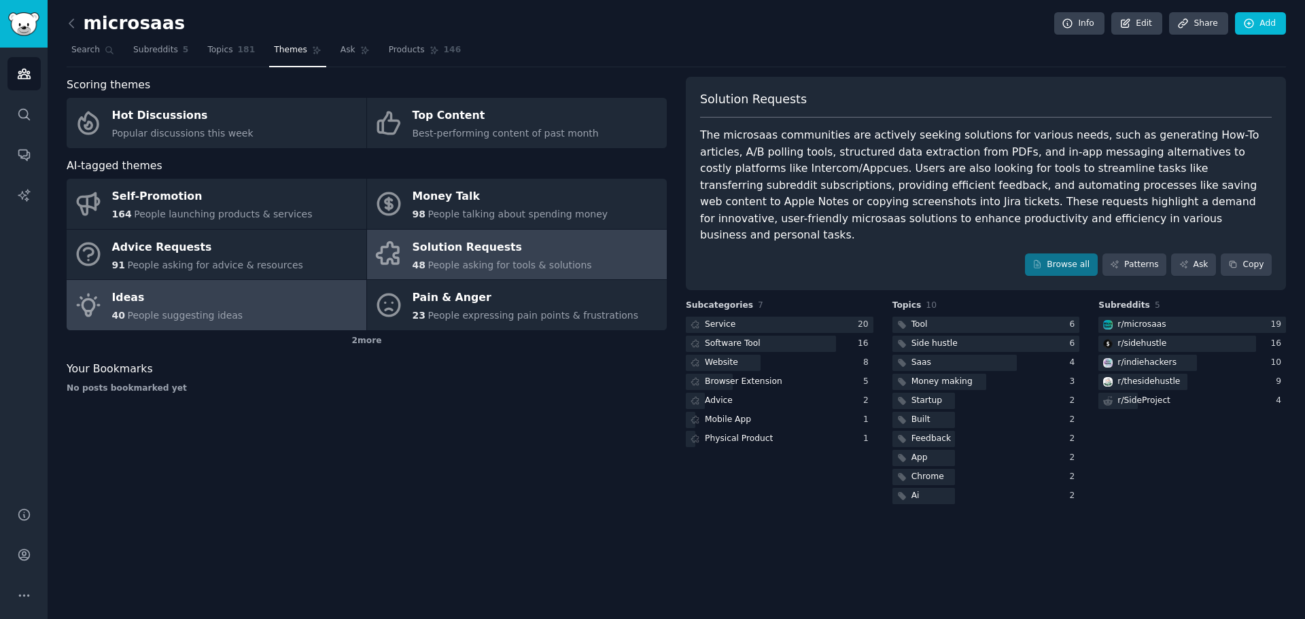
click at [260, 309] on link "Ideas 40 People suggesting ideas" at bounding box center [217, 305] width 300 height 50
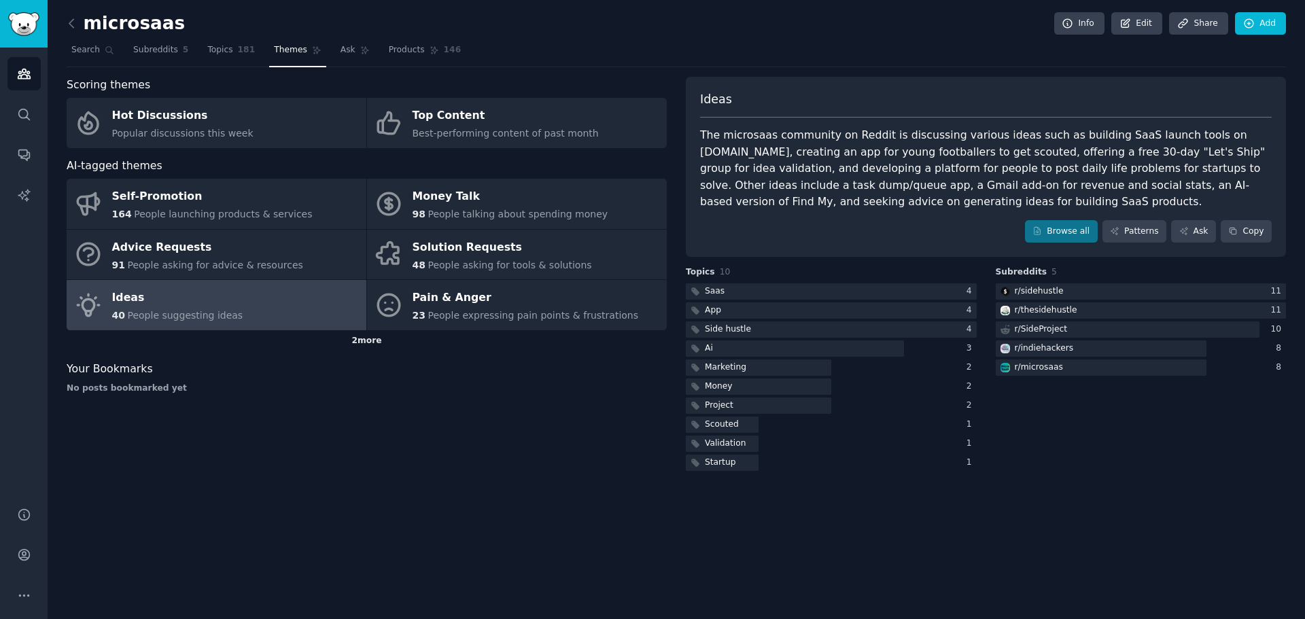
click at [379, 334] on div "2 more" at bounding box center [367, 341] width 600 height 22
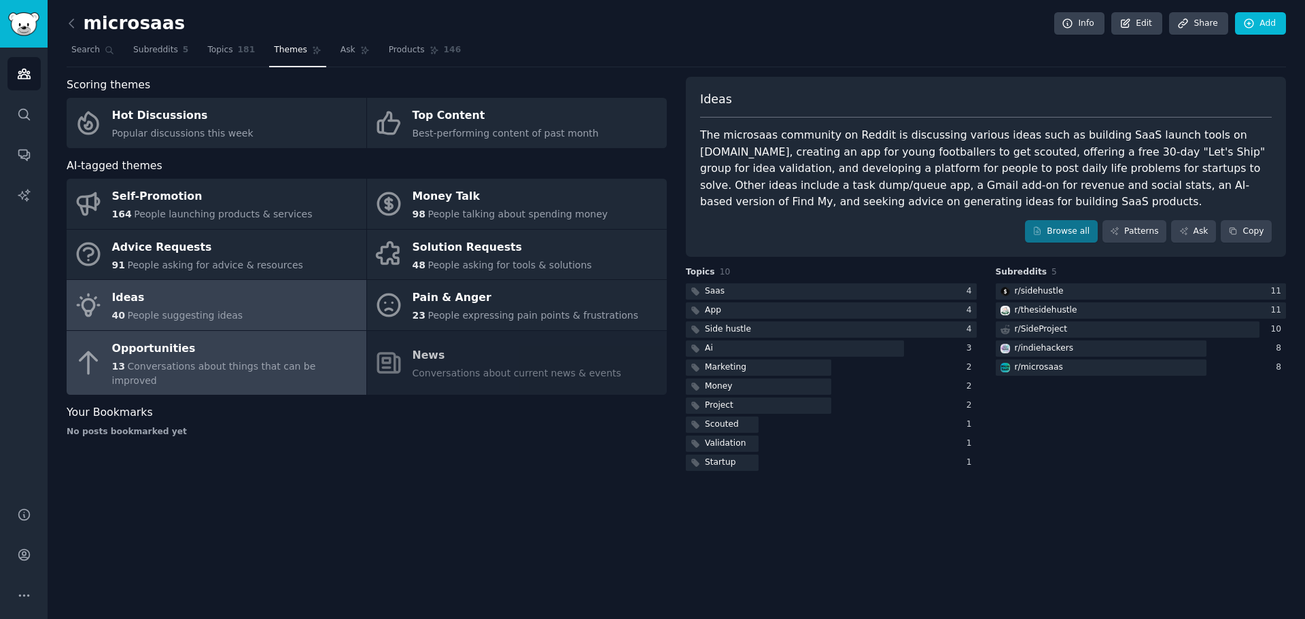
click at [291, 351] on div "Opportunities" at bounding box center [235, 349] width 247 height 22
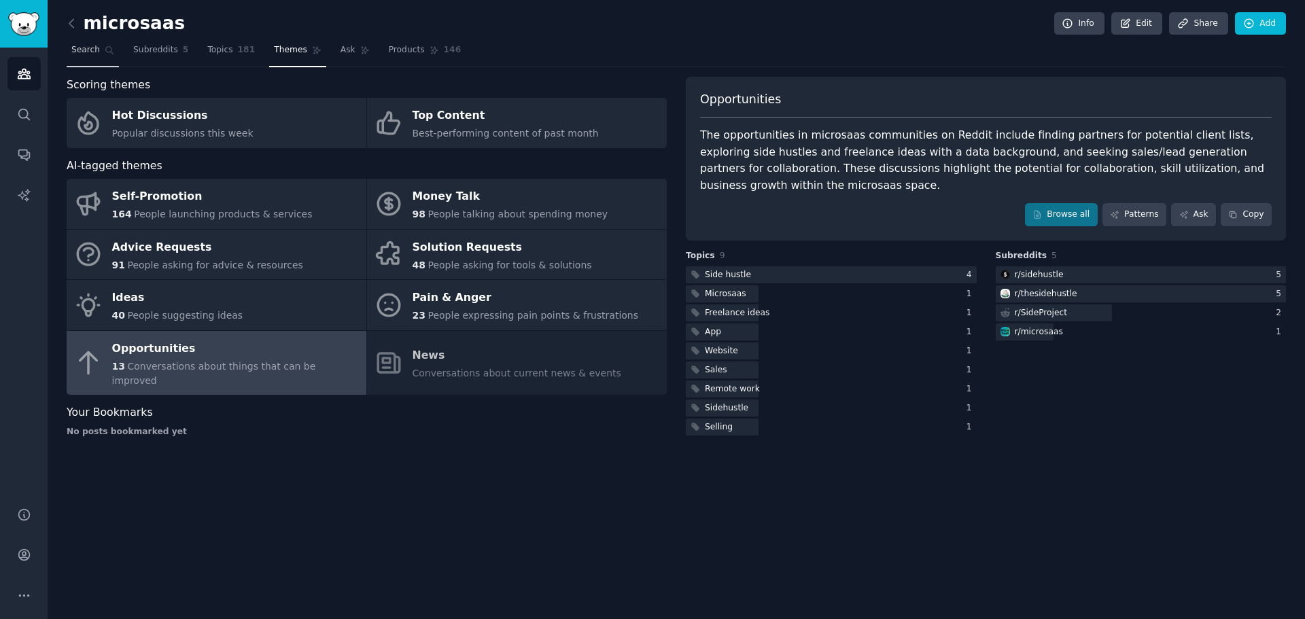
click at [94, 48] on span "Search" at bounding box center [85, 50] width 29 height 12
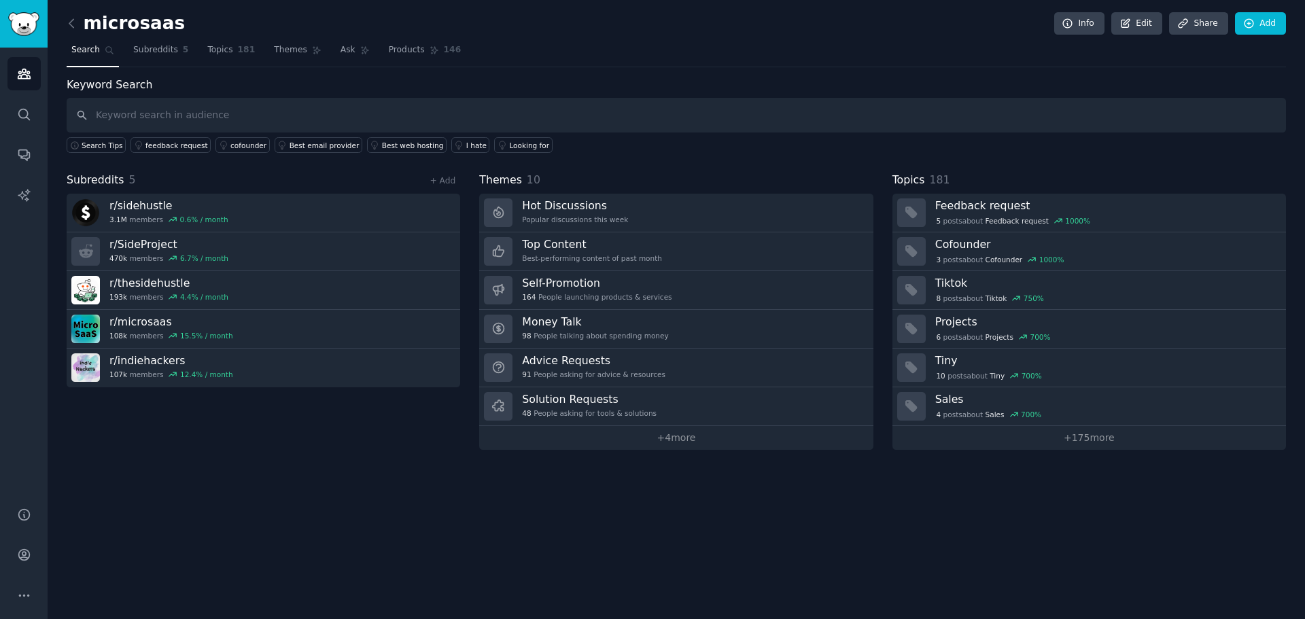
click at [225, 107] on input "text" at bounding box center [676, 115] width 1219 height 35
type input "ideabrowser"
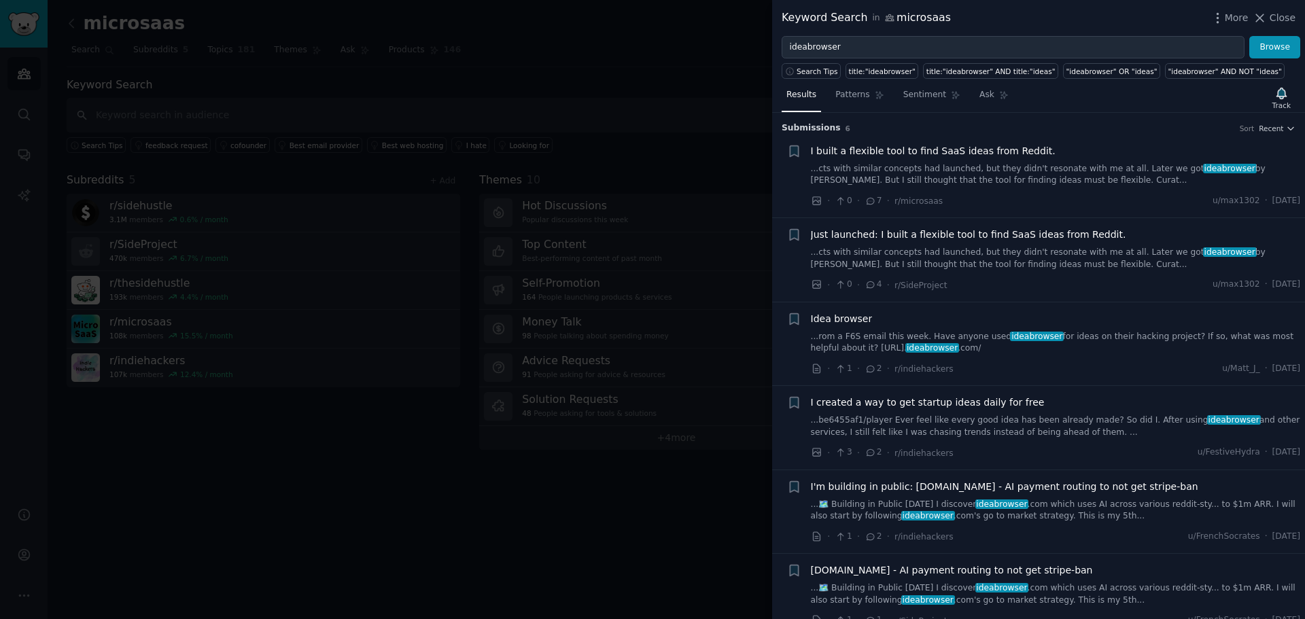
click at [973, 173] on link "...cts with similar concepts had launched, but they didn't resonate with me at …" at bounding box center [1056, 175] width 490 height 24
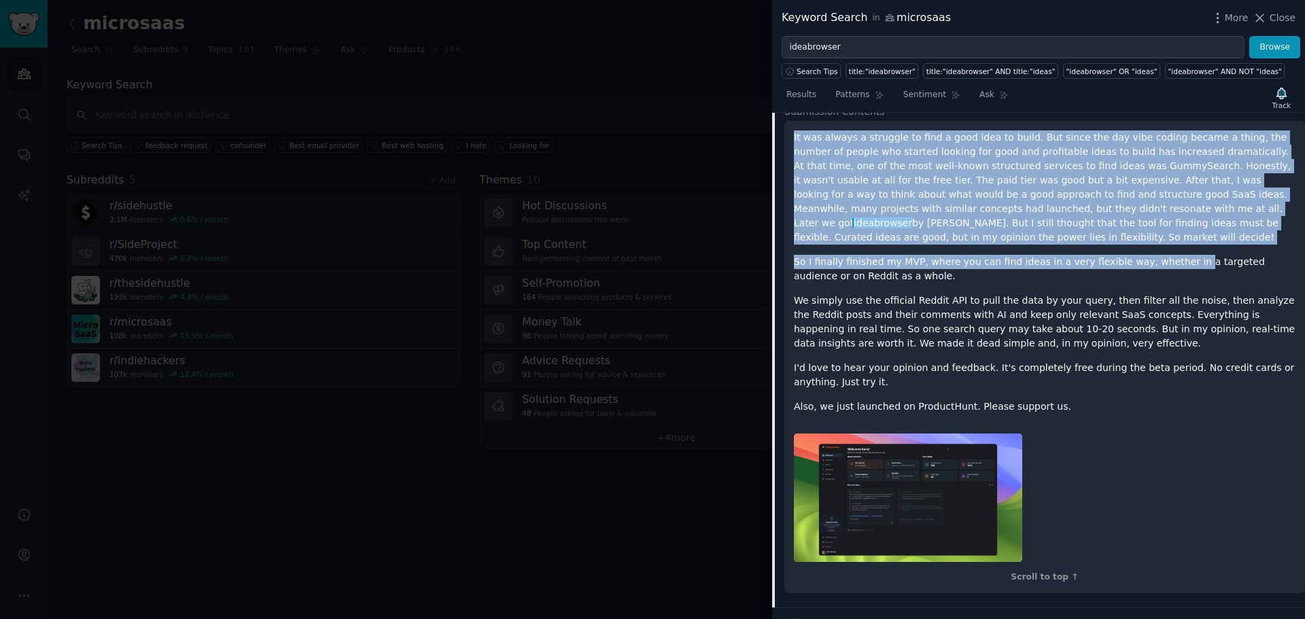
scroll to position [90, 0]
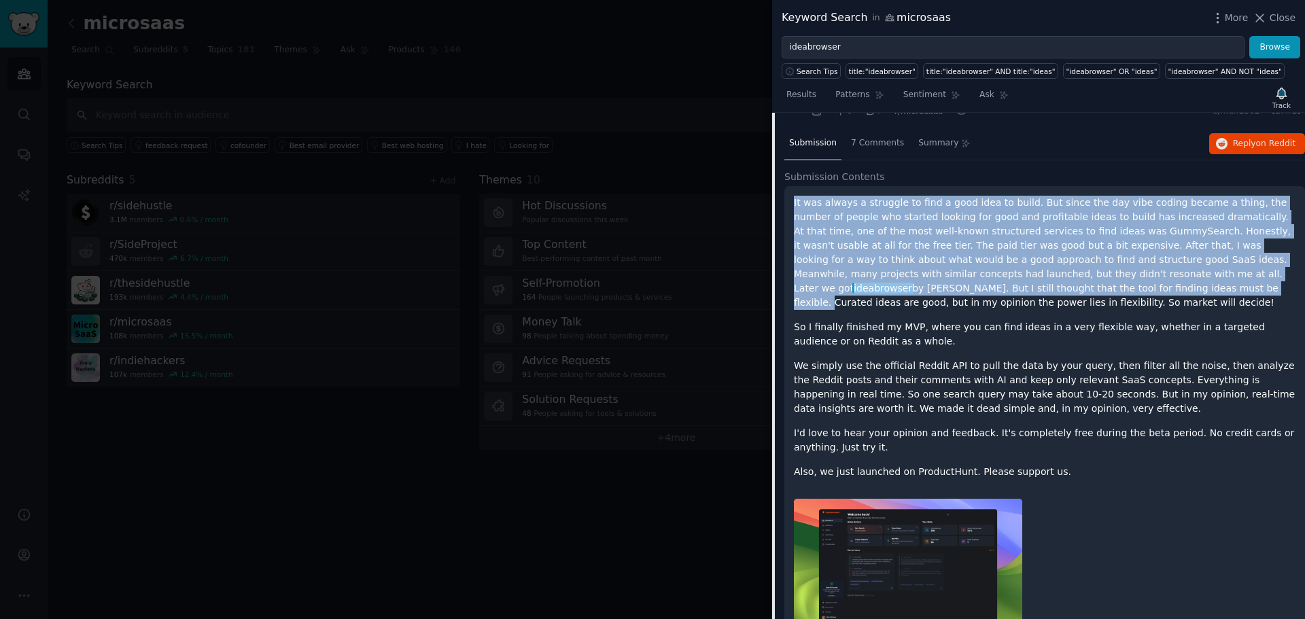
drag, startPoint x: 793, startPoint y: 268, endPoint x: 920, endPoint y: 281, distance: 127.1
click at [920, 281] on div "It was always a struggle to find a good idea to build. But since the day vibe c…" at bounding box center [1044, 422] width 521 height 472
copy p "It was always a struggle to find a good idea to build. But since the day vibe c…"
